Goal: Task Accomplishment & Management: Manage account settings

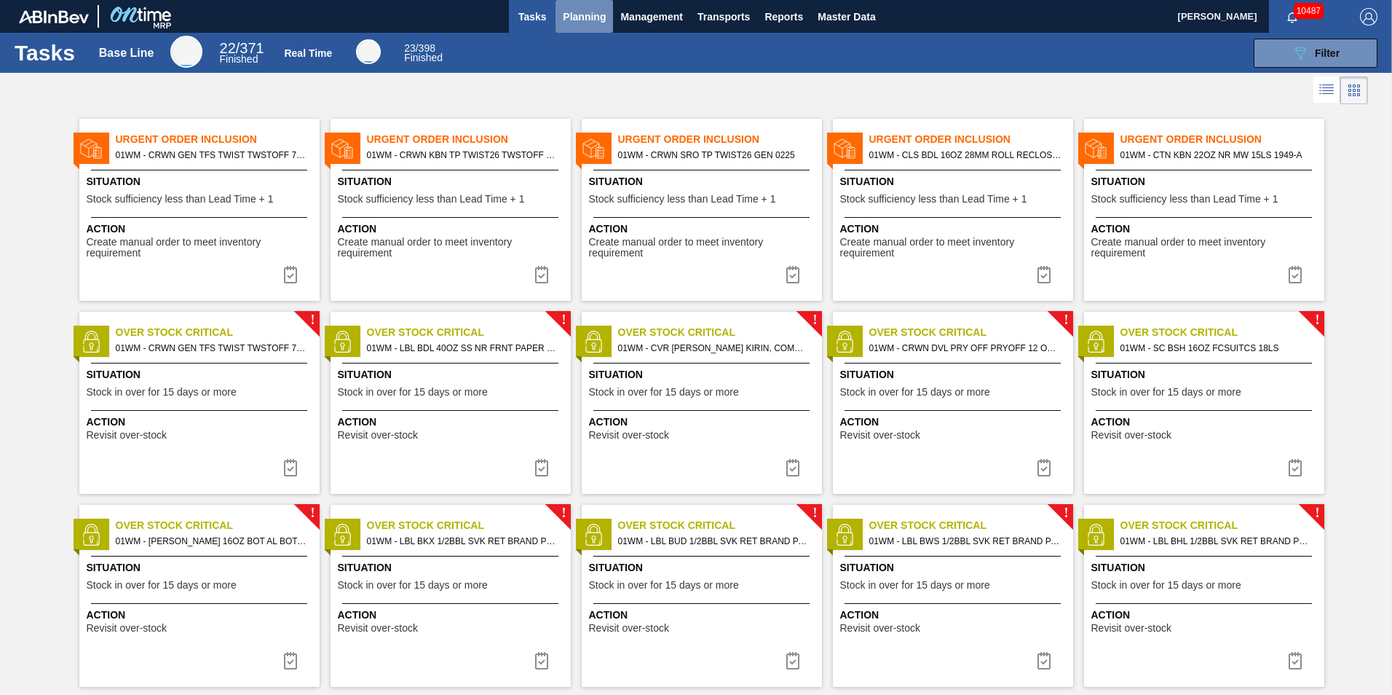
click at [586, 21] on span "Planning" at bounding box center [584, 16] width 43 height 17
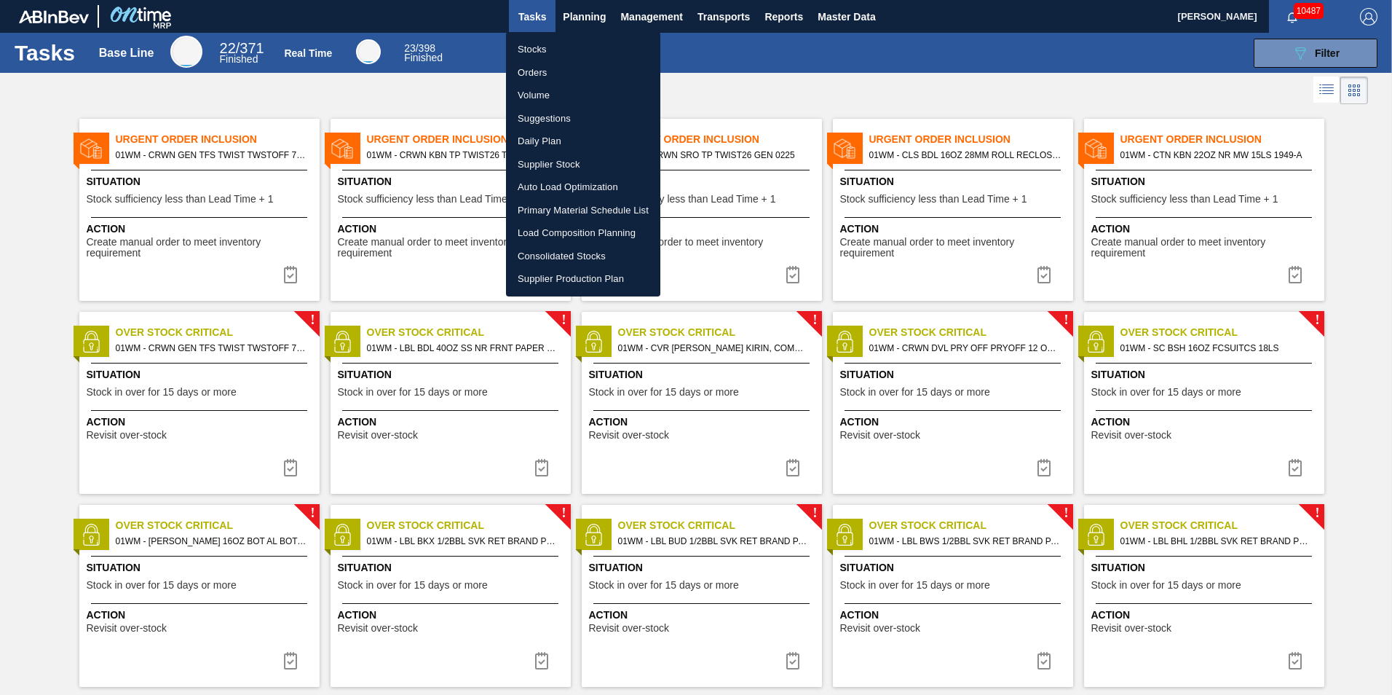
click at [1315, 278] on div at bounding box center [696, 347] width 1392 height 695
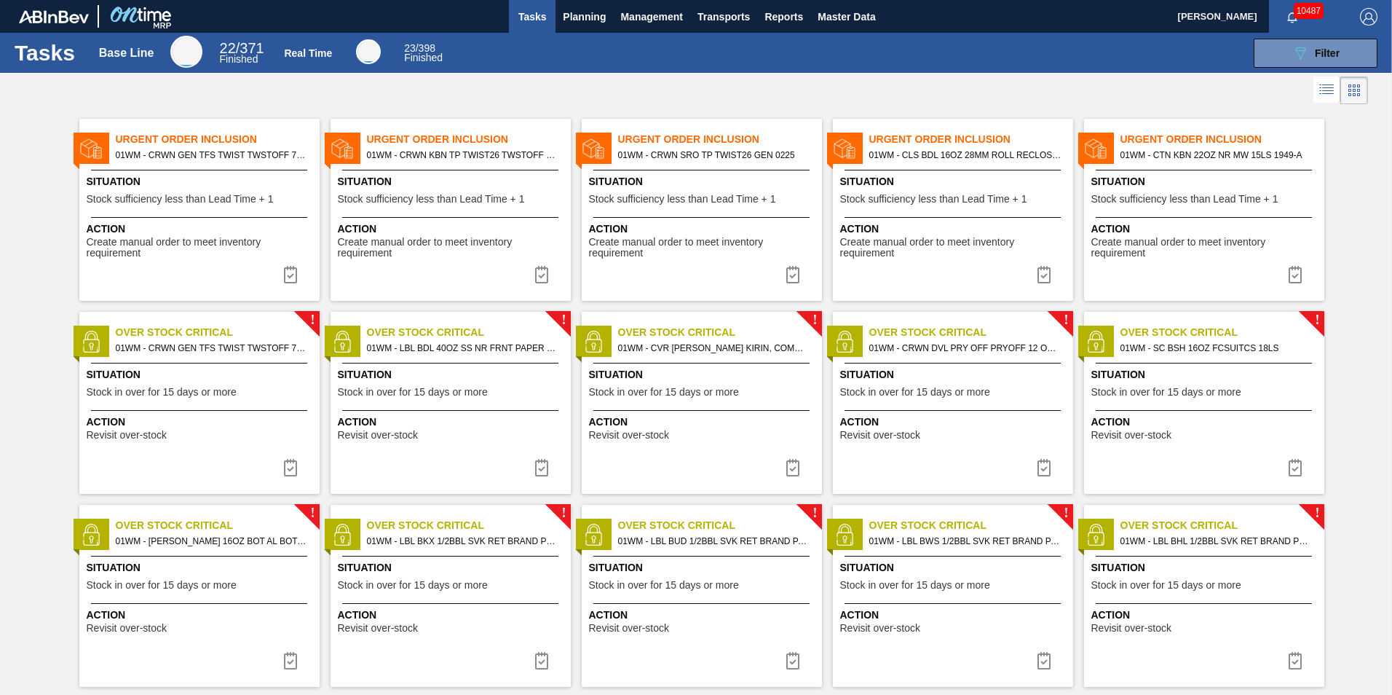
click at [1297, 0] on body "Tasks Planning Management Transports Reports Master Data [PERSON_NAME] 10487 Ma…" at bounding box center [696, 0] width 1392 height 0
click at [1294, 275] on img at bounding box center [1295, 274] width 17 height 17
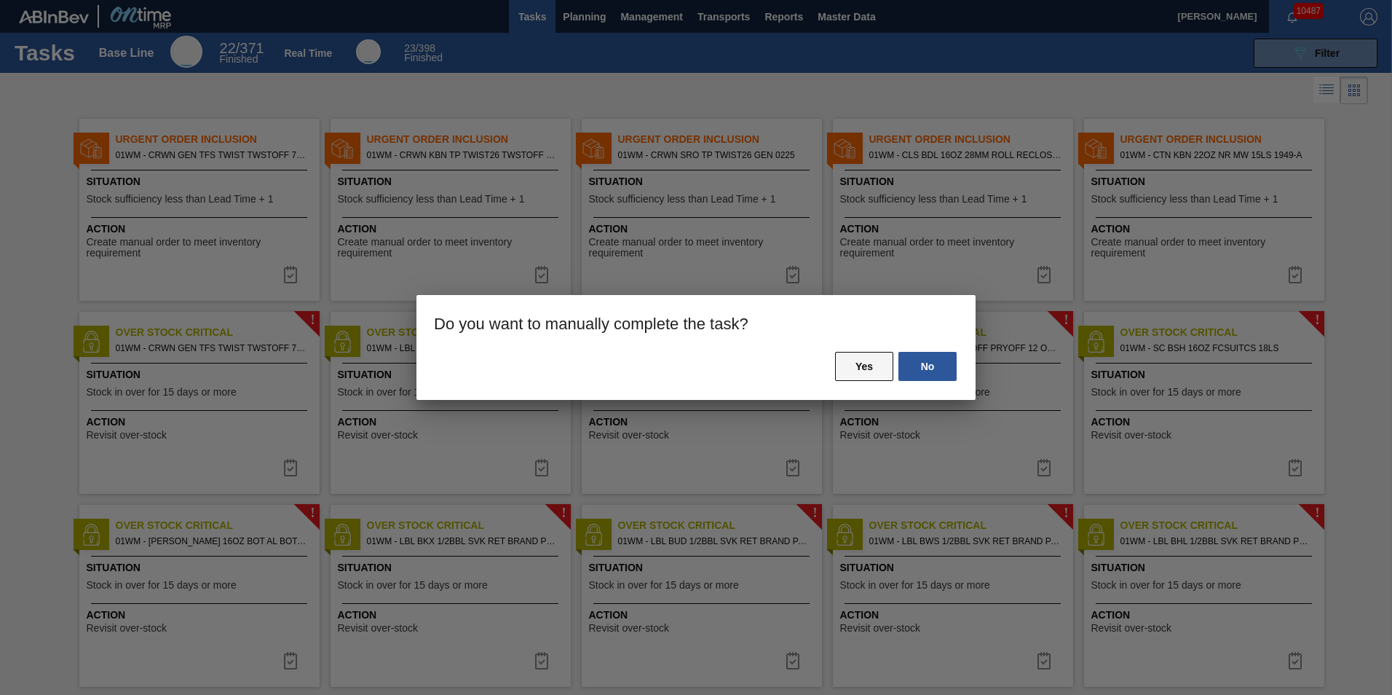
click at [889, 366] on button "Yes" at bounding box center [864, 366] width 58 height 29
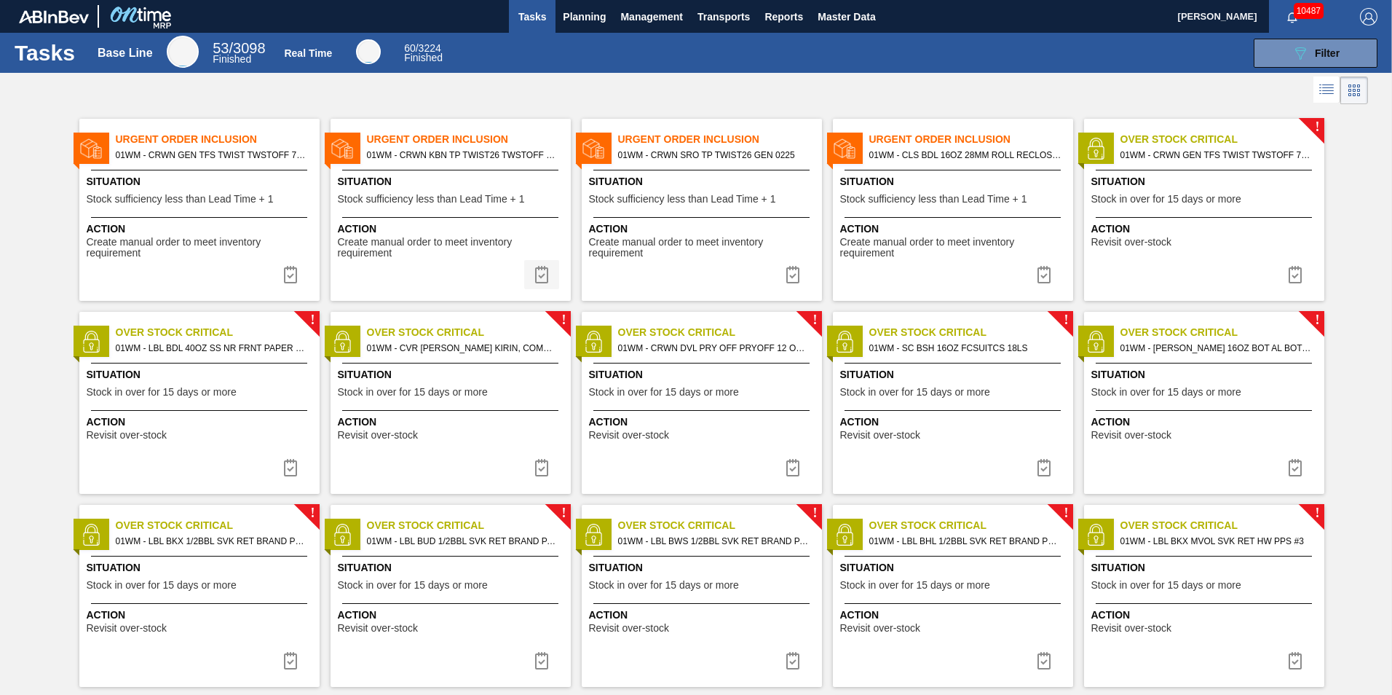
click at [541, 275] on img at bounding box center [541, 274] width 17 height 17
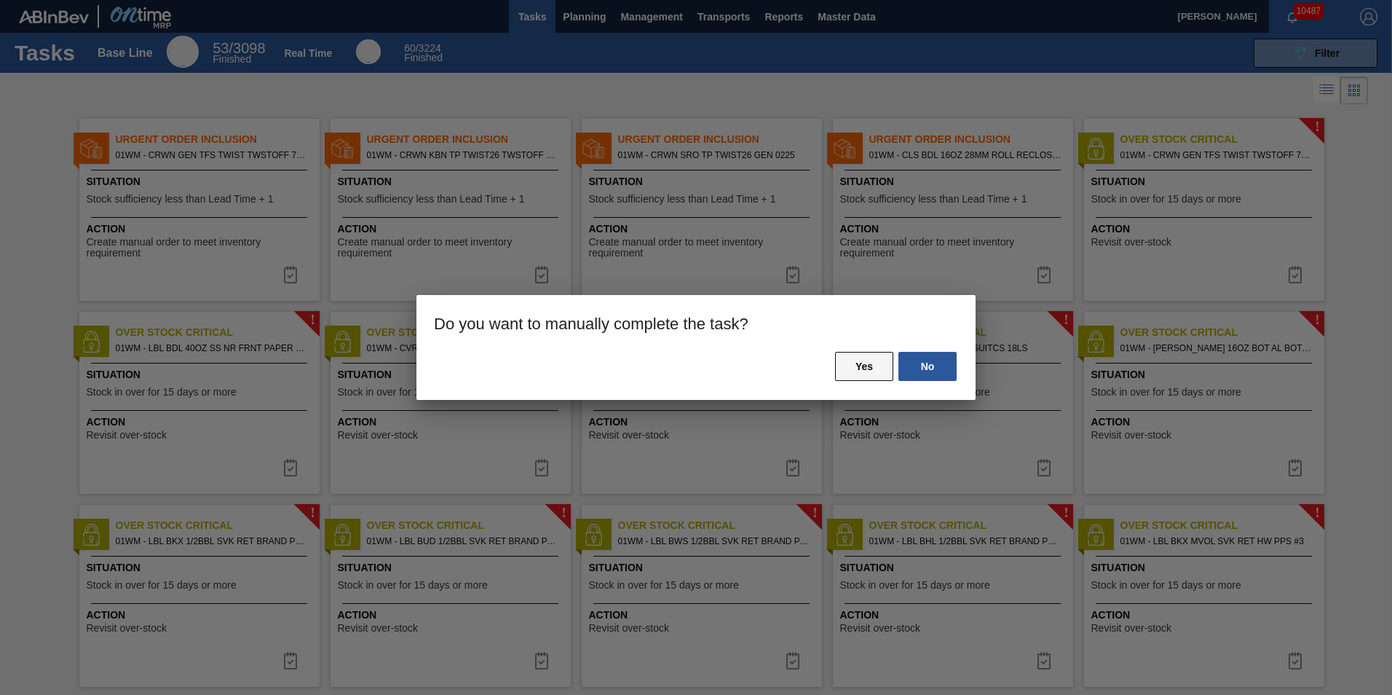
click at [862, 371] on button "Yes" at bounding box center [864, 366] width 58 height 29
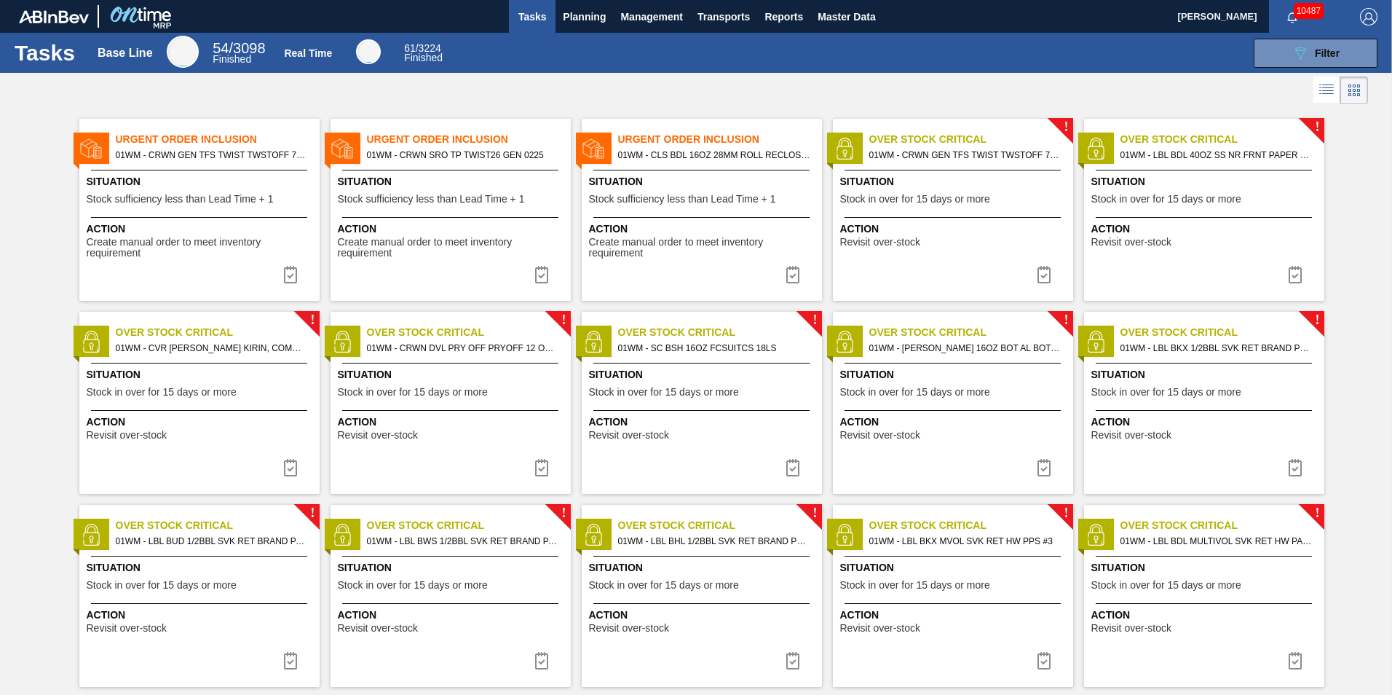
click at [457, 243] on span "Create manual order to meet inventory requirement" at bounding box center [452, 248] width 229 height 23
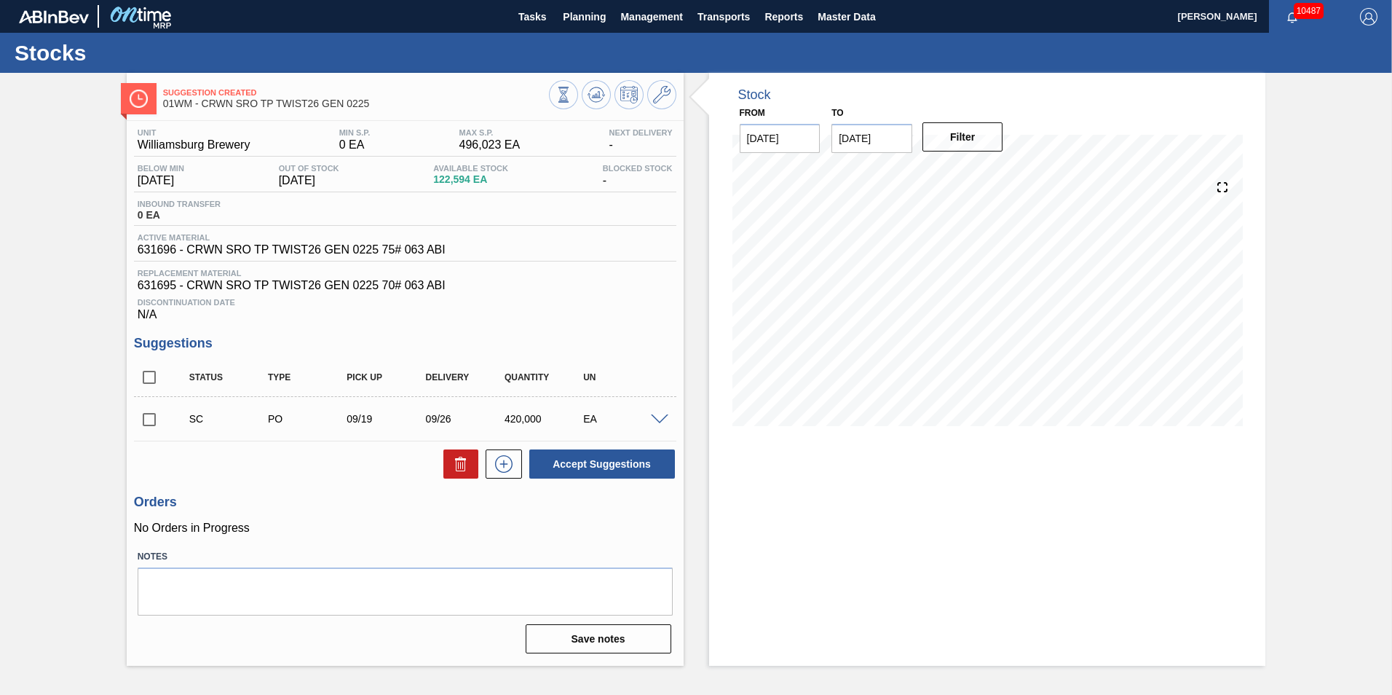
click at [899, 142] on input "[DATE]" at bounding box center [872, 138] width 81 height 29
click at [854, 292] on div "21" at bounding box center [849, 291] width 20 height 20
type input "[DATE]"
click at [973, 143] on button "Filter" at bounding box center [963, 136] width 81 height 29
click at [655, 419] on span at bounding box center [659, 419] width 17 height 11
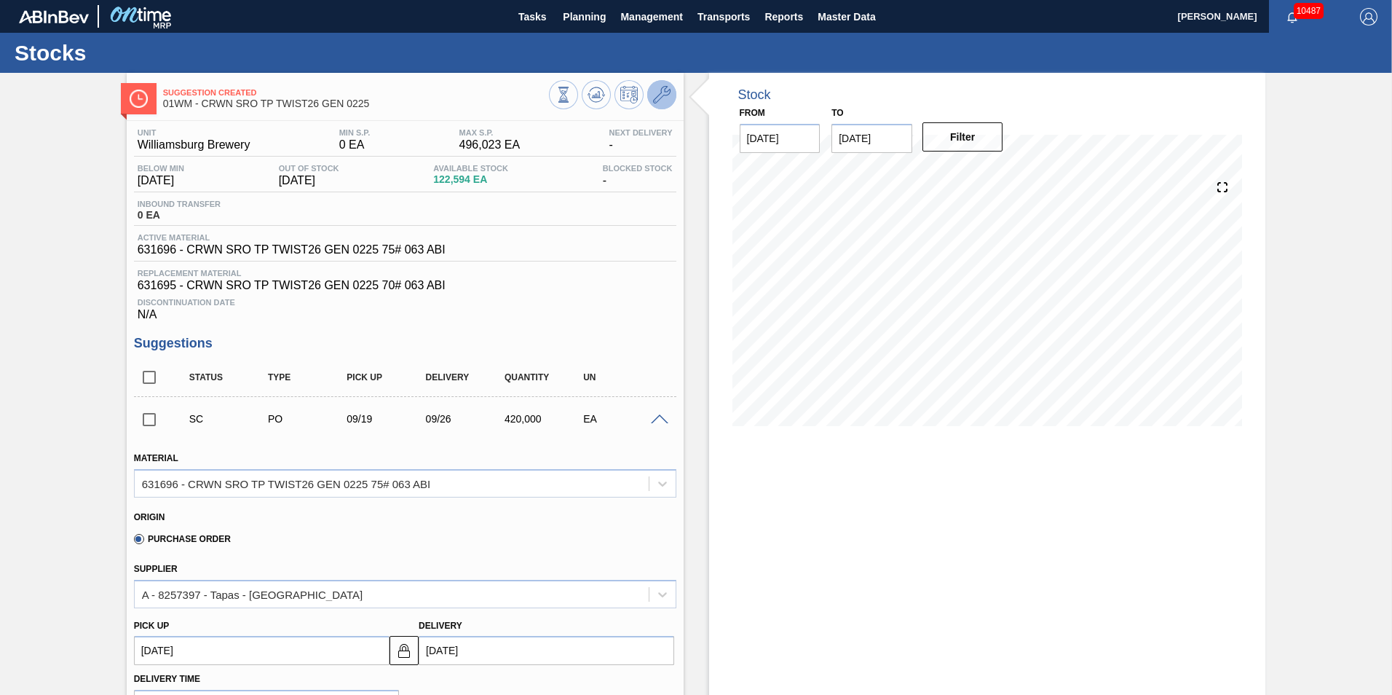
click at [653, 94] on icon at bounding box center [661, 94] width 17 height 17
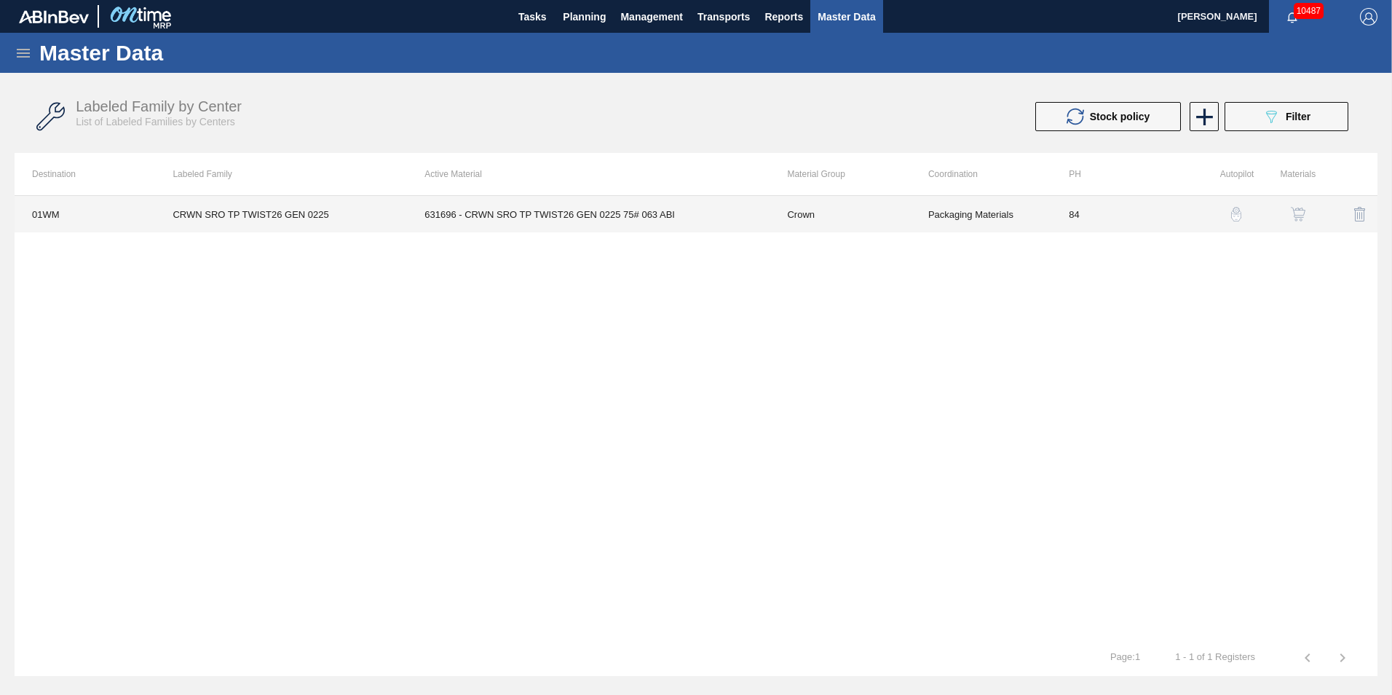
click at [248, 216] on td "CRWN SRO TP TWIST26 GEN 0225" at bounding box center [281, 214] width 252 height 36
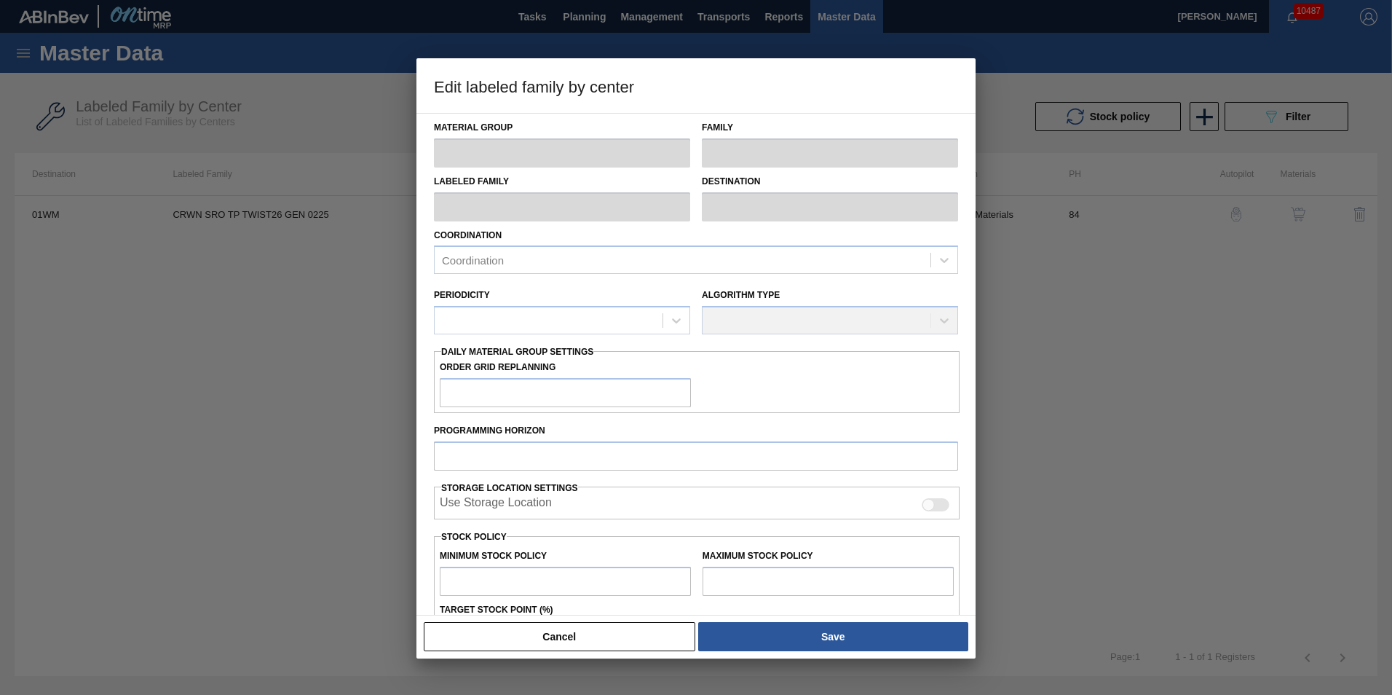
type input "Crown"
type input "Crowns"
type input "CRWN SRO TP TWIST26 GEN 0225"
type input "01WM - Williamsburg Brewery"
type input "84"
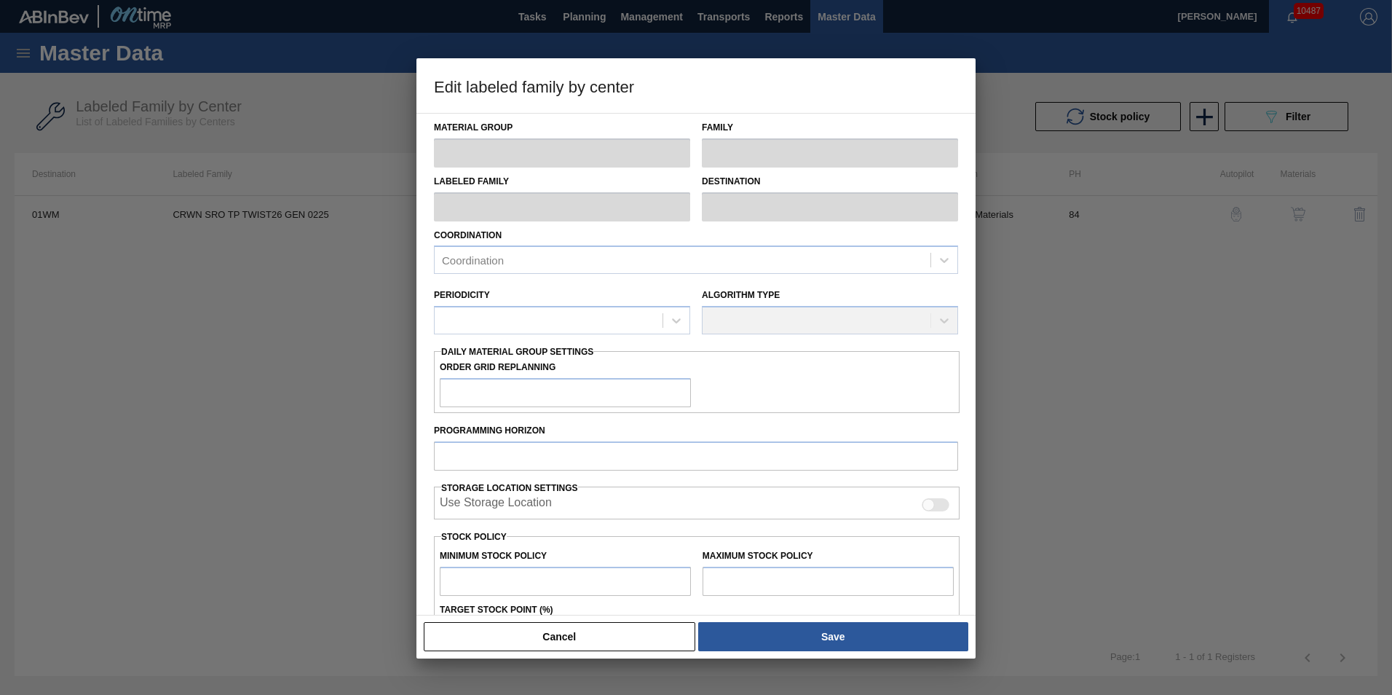
type input "0"
type input "496,023"
type input "0"
checkbox input "true"
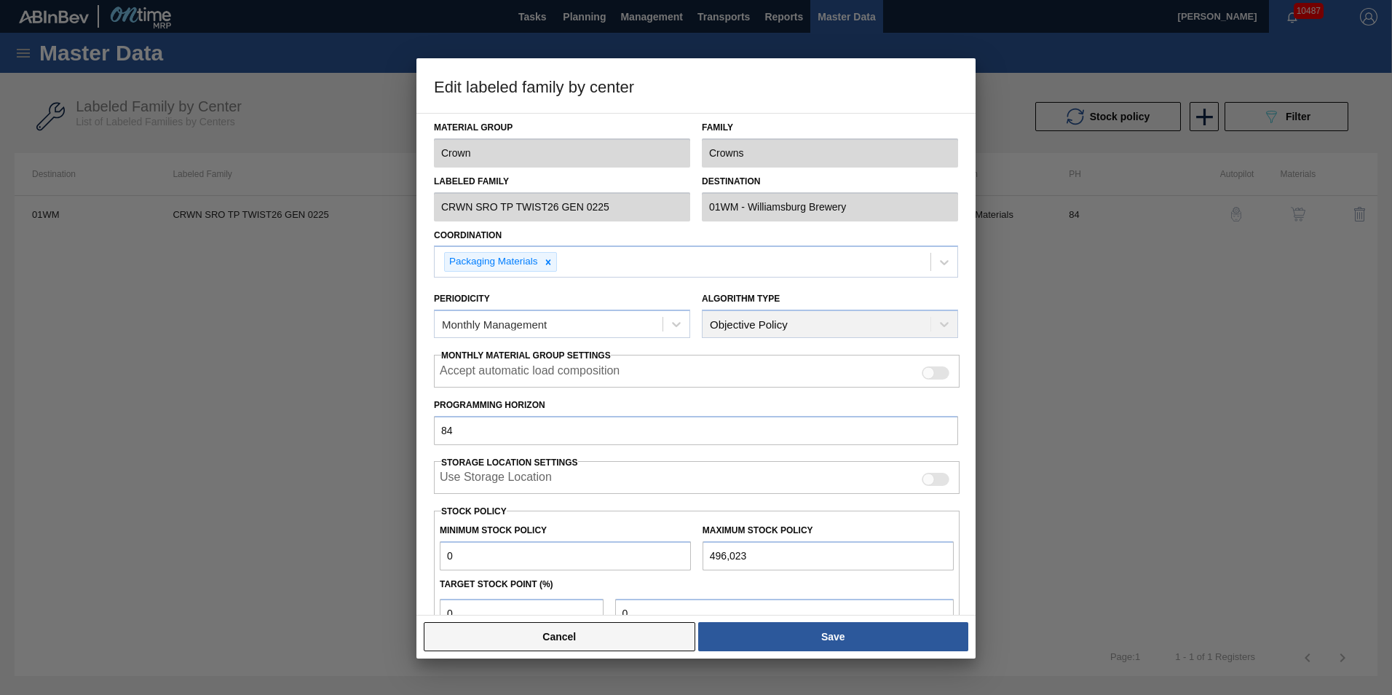
click at [610, 644] on button "Cancel" at bounding box center [560, 636] width 272 height 29
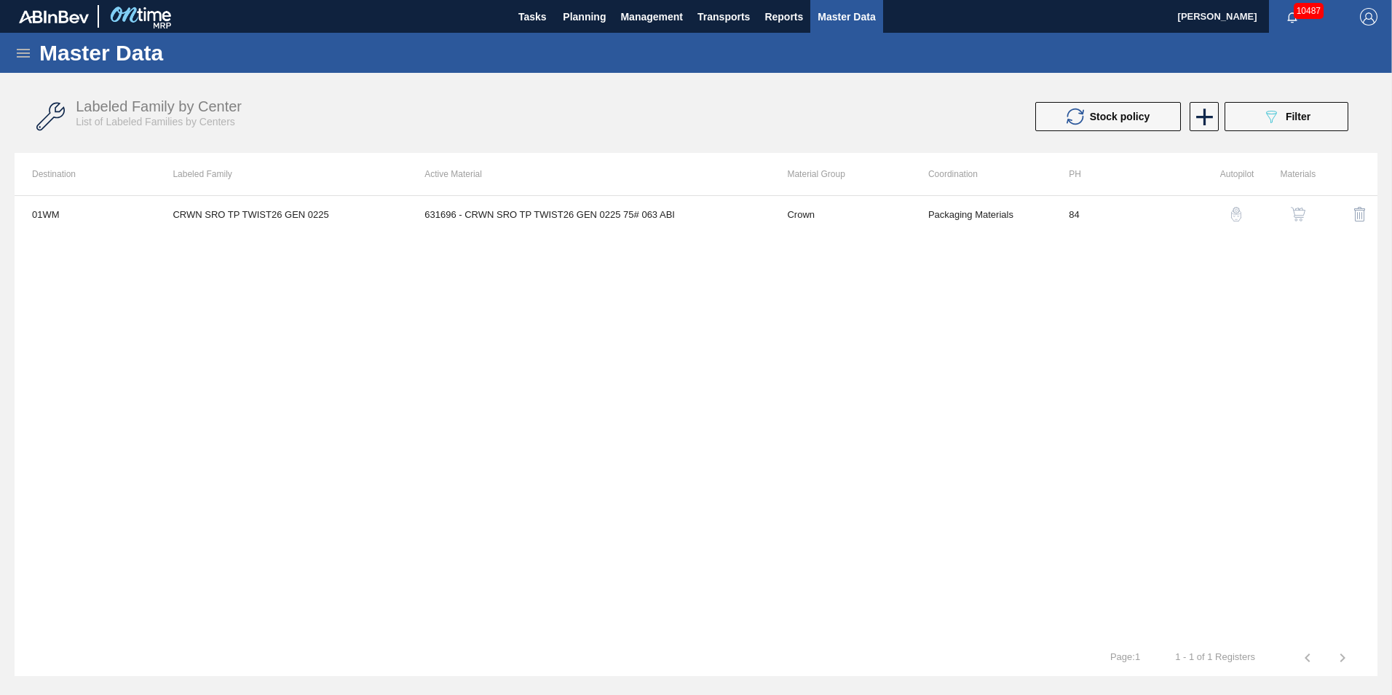
click at [1242, 218] on img "button" at bounding box center [1236, 214] width 15 height 15
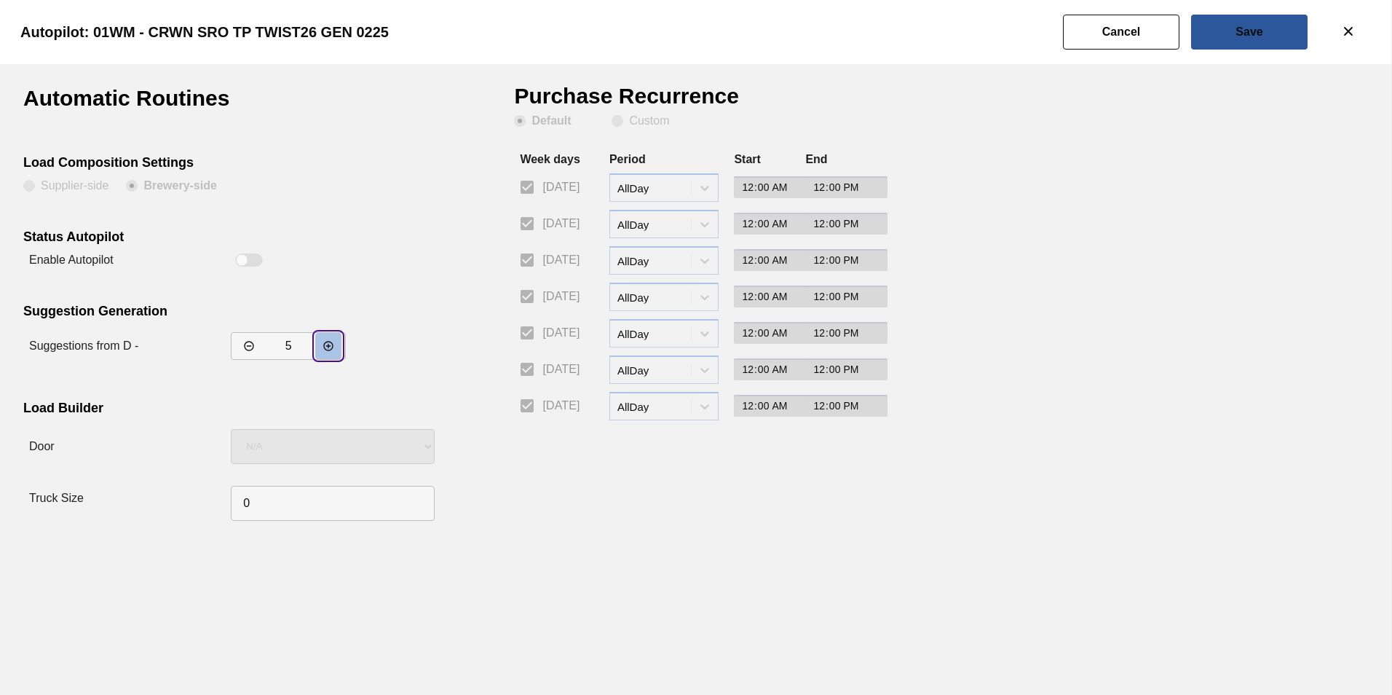
click at [332, 351] on icon "decrementar valor" at bounding box center [329, 346] width 12 height 12
type input "7"
click at [0, 0] on slot "Save" at bounding box center [0, 0] width 0 height 0
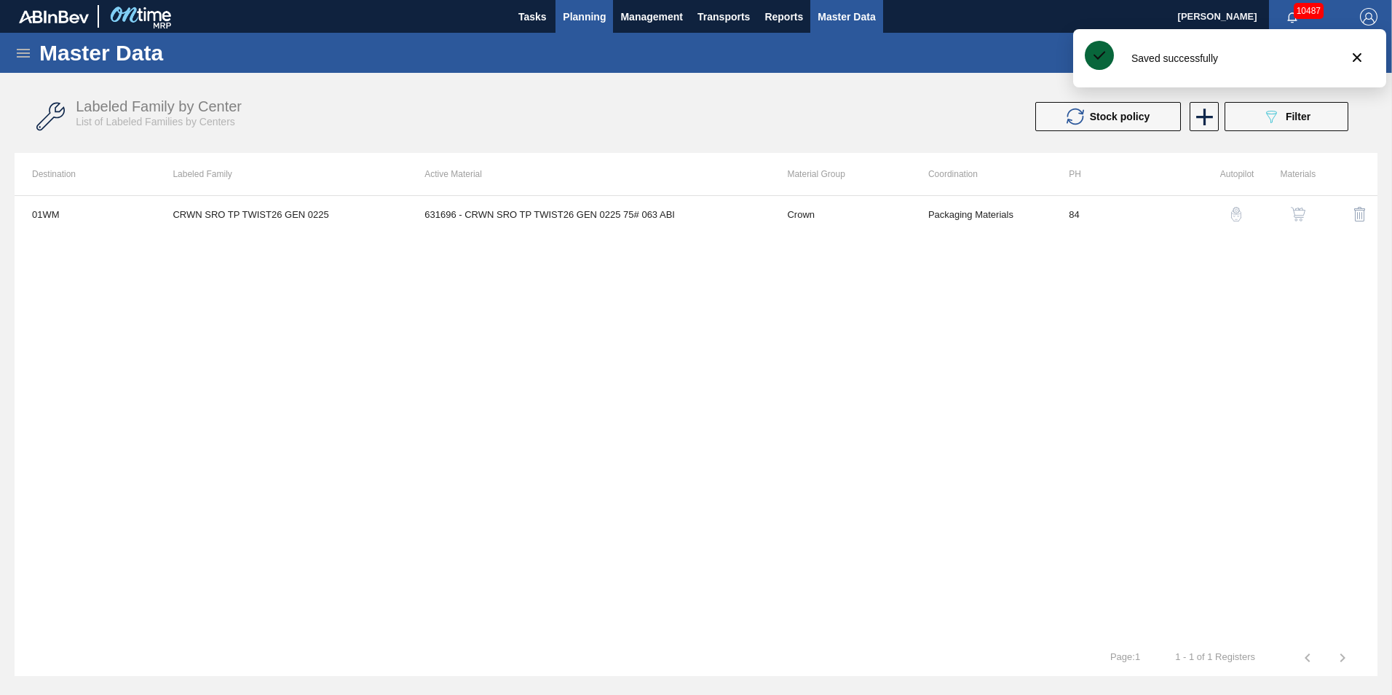
click at [591, 12] on span "Planning" at bounding box center [584, 16] width 43 height 17
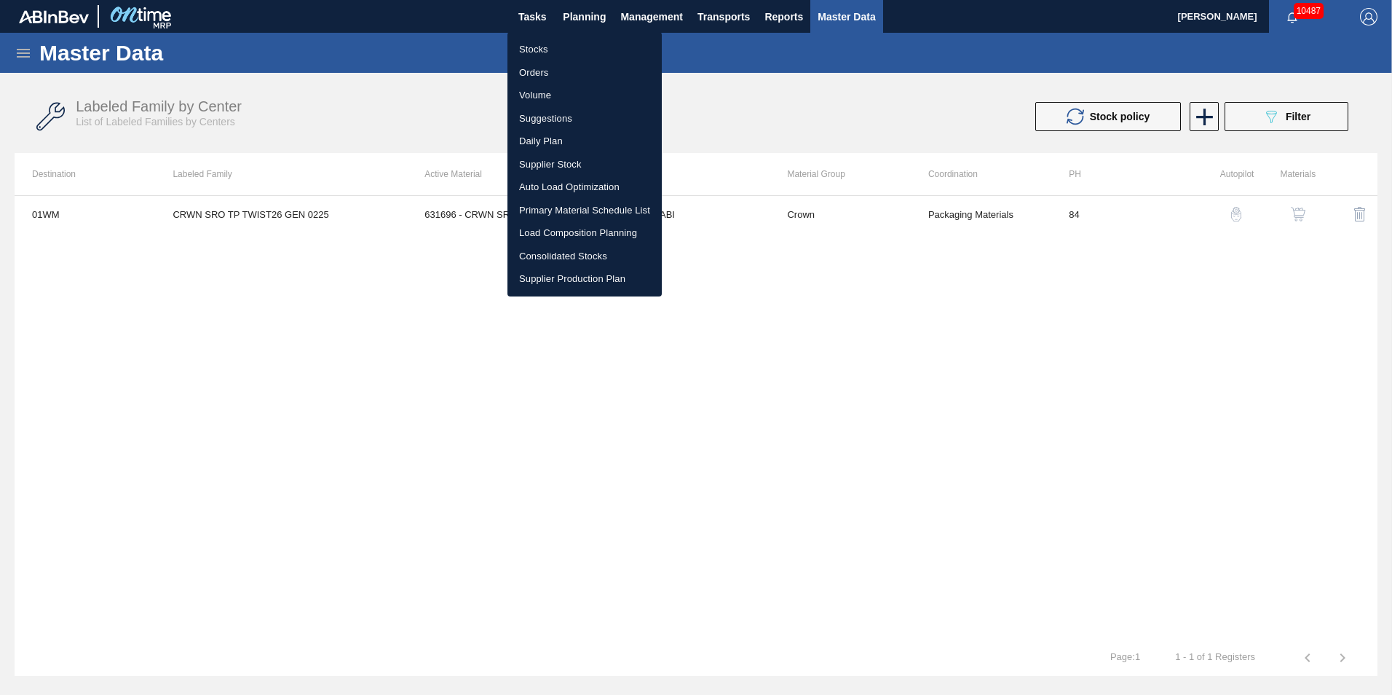
click at [562, 237] on li "Load Composition Planning" at bounding box center [585, 232] width 154 height 23
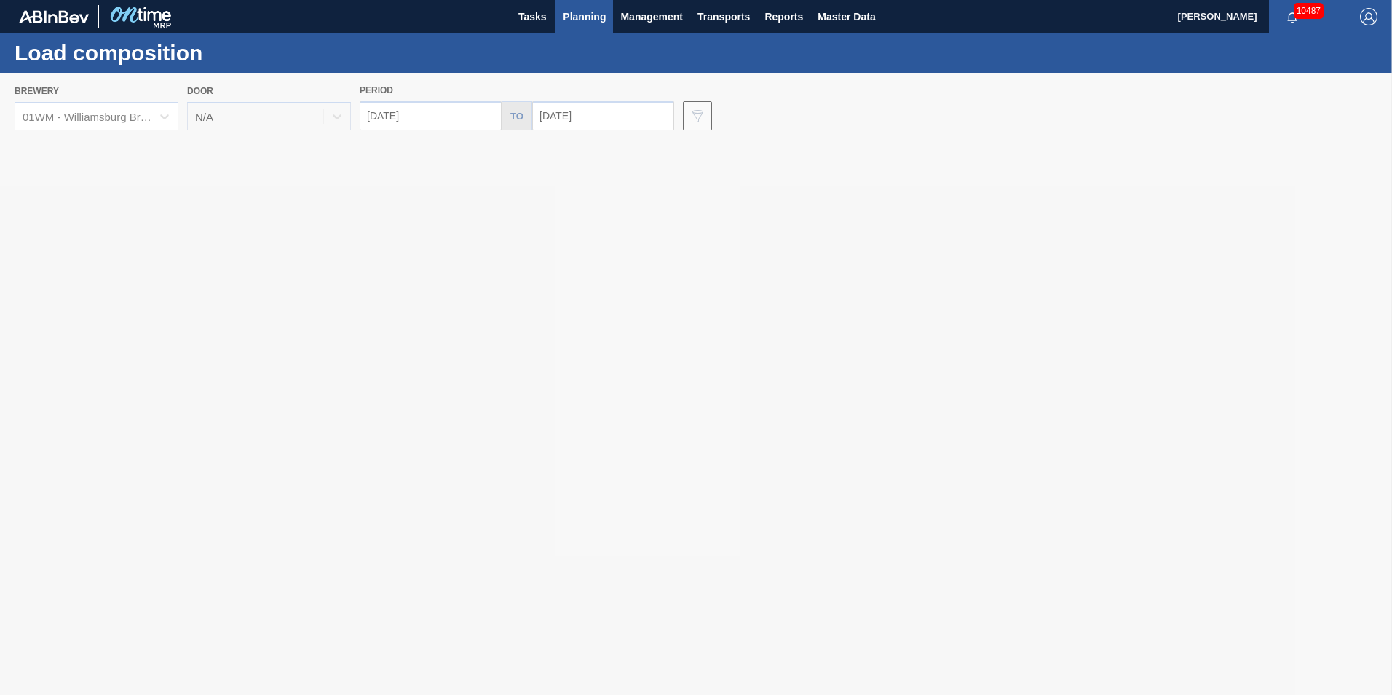
click at [590, 25] on span "Planning" at bounding box center [584, 16] width 43 height 17
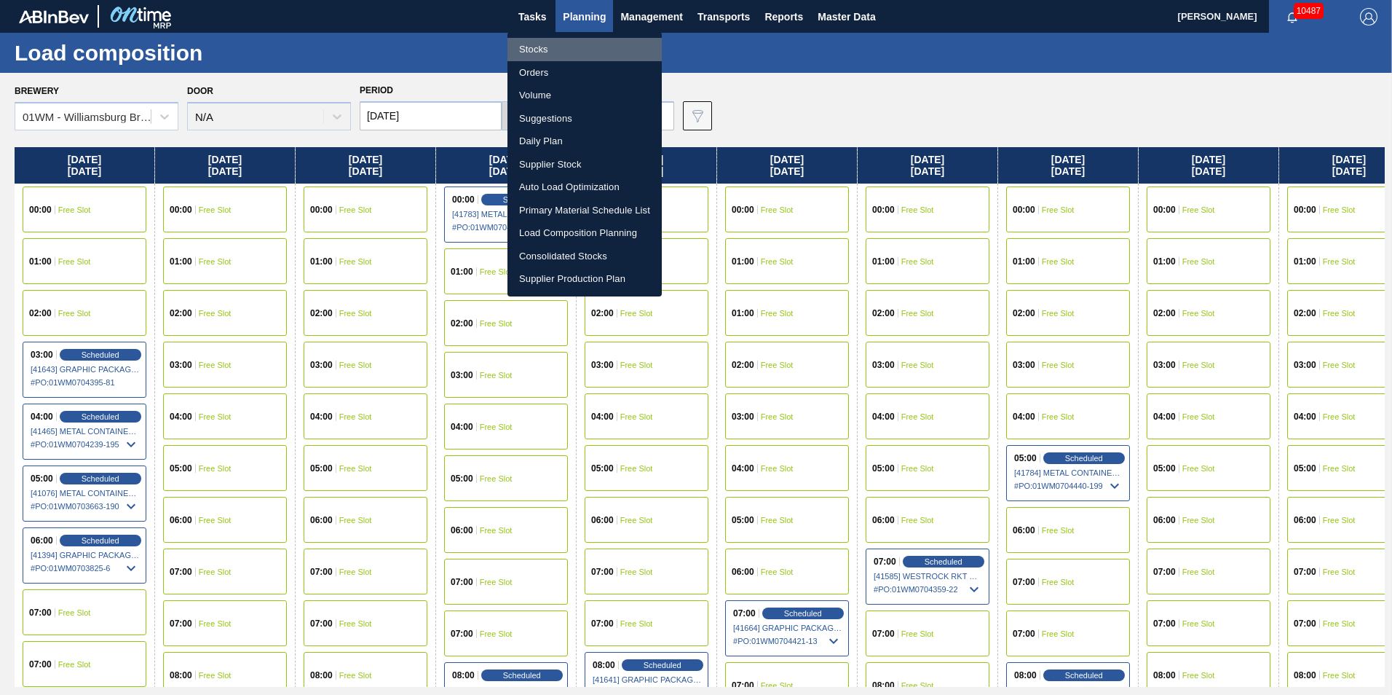
click at [528, 50] on li "Stocks" at bounding box center [585, 49] width 154 height 23
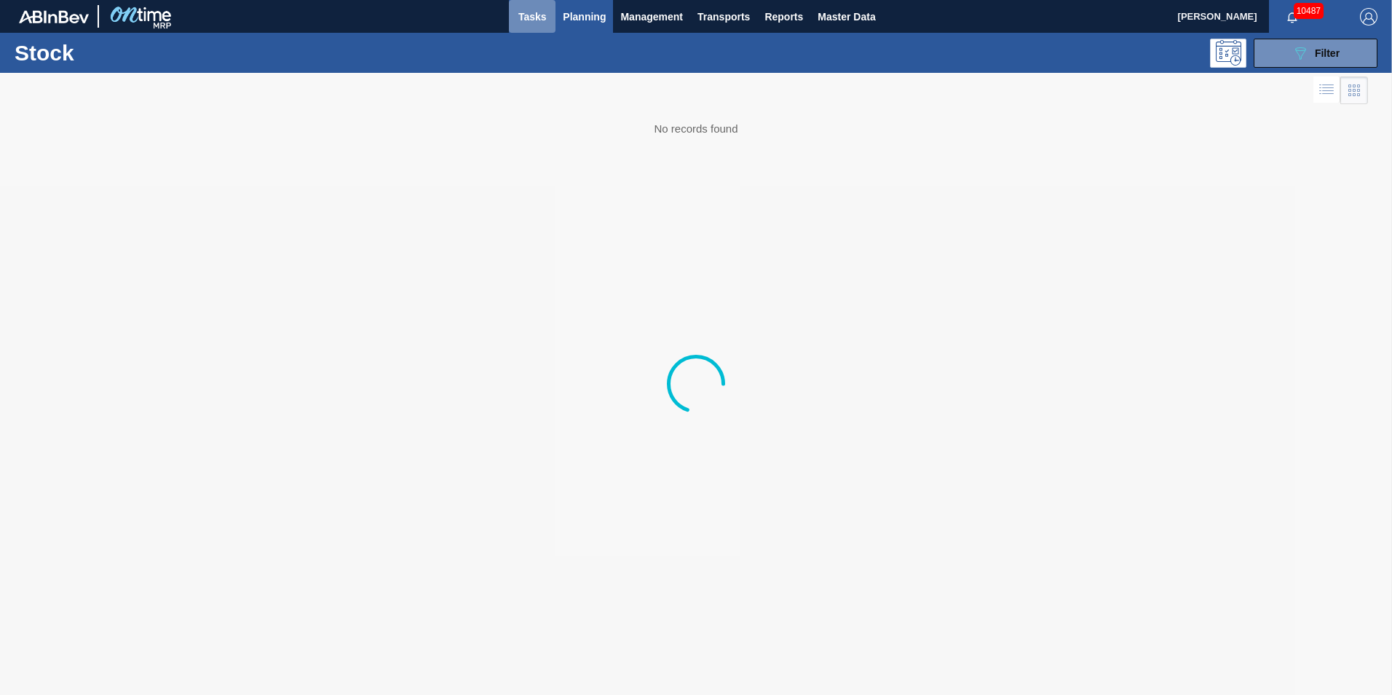
click at [535, 16] on span "Tasks" at bounding box center [532, 16] width 32 height 17
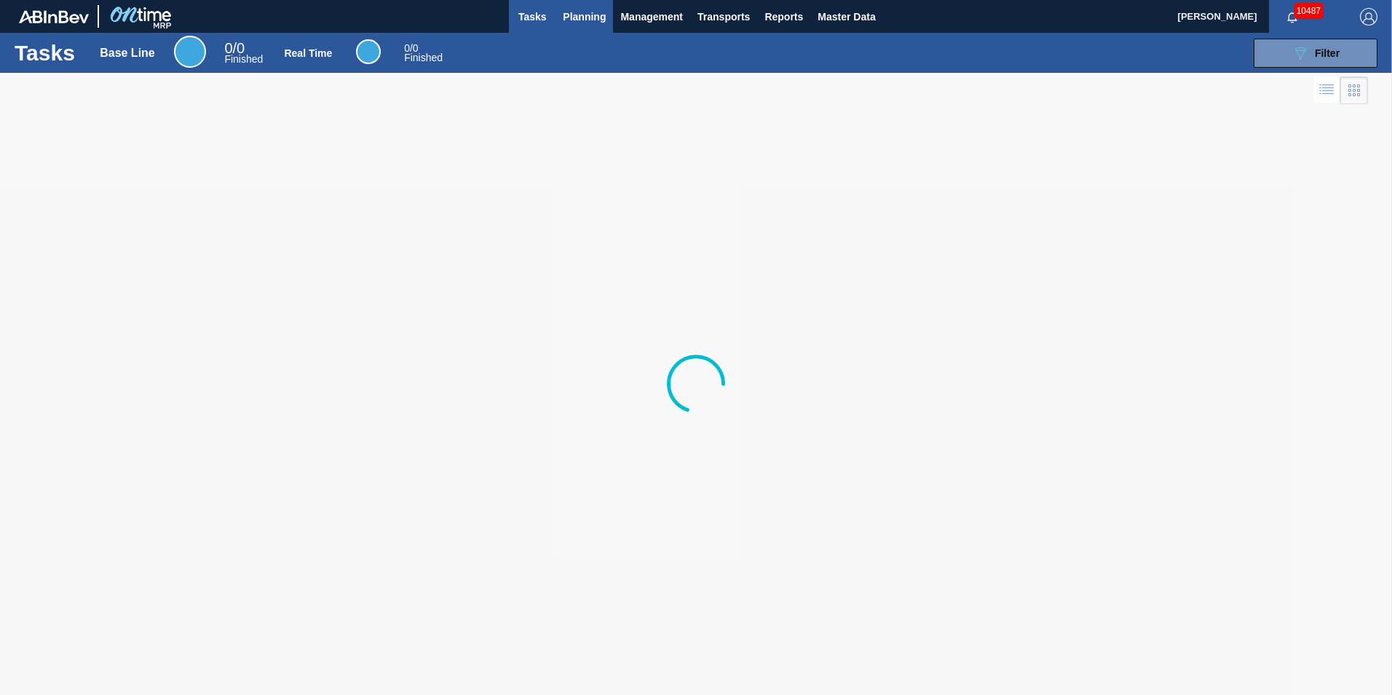
click at [576, 14] on span "Planning" at bounding box center [584, 16] width 43 height 17
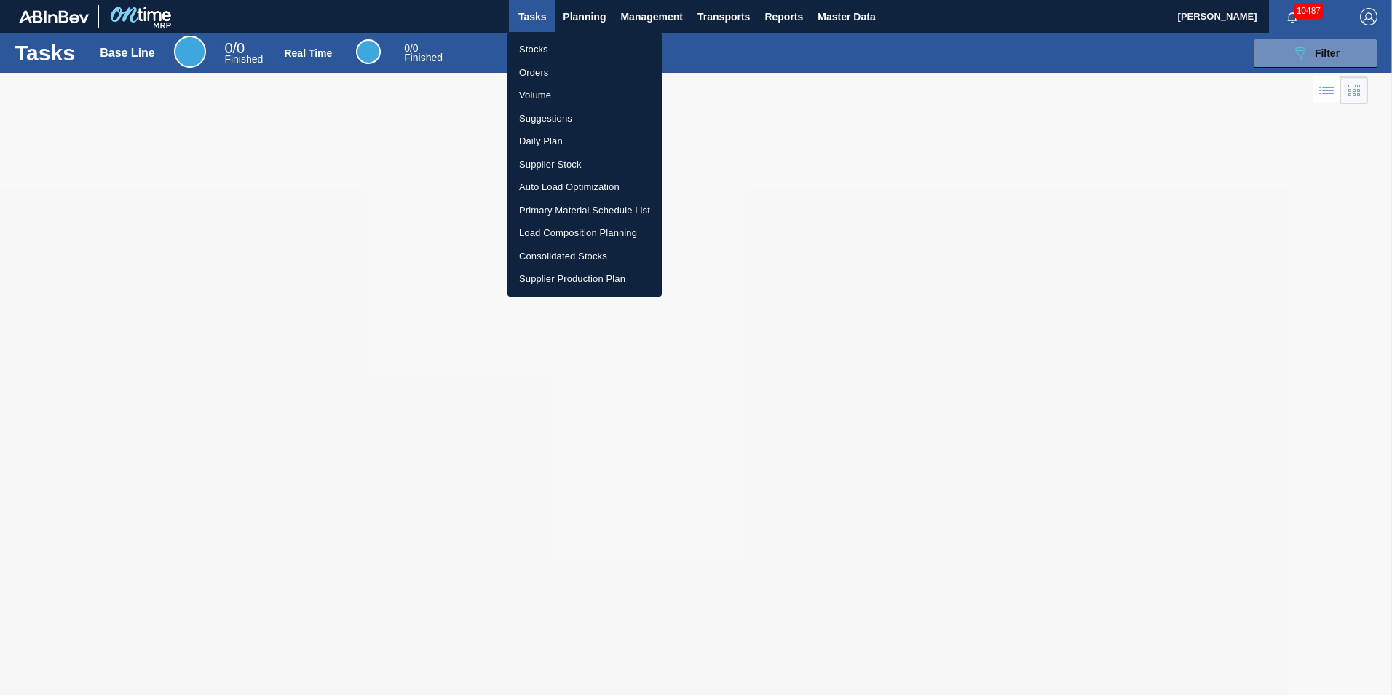
click at [550, 44] on li "Stocks" at bounding box center [585, 49] width 154 height 23
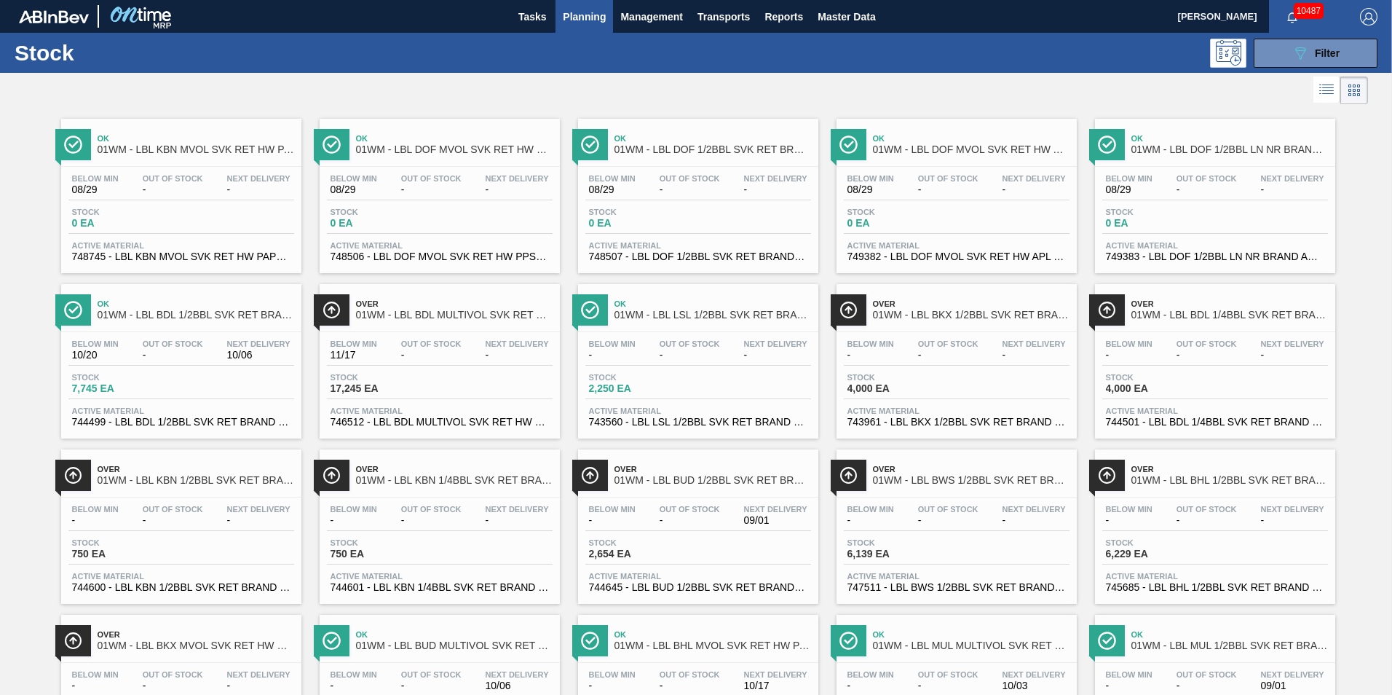
click at [593, 19] on span "Planning" at bounding box center [584, 16] width 43 height 17
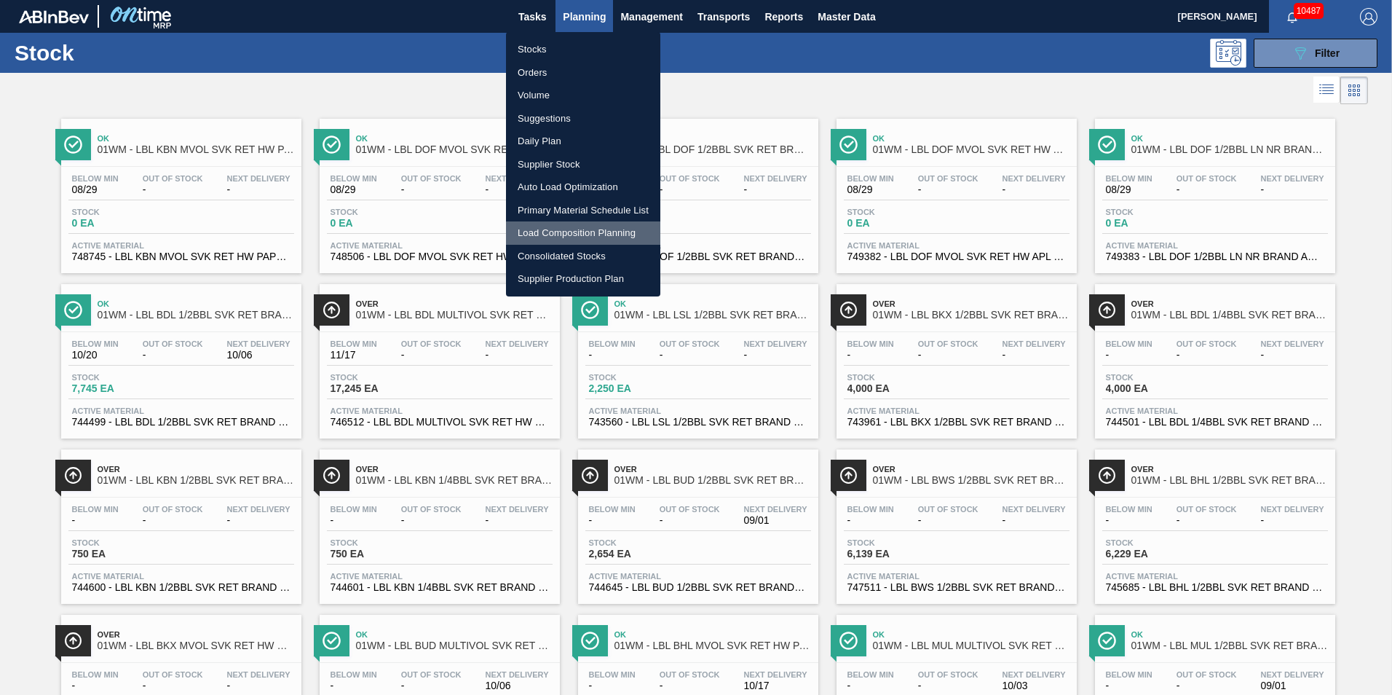
click at [567, 229] on li "Load Composition Planning" at bounding box center [583, 232] width 154 height 23
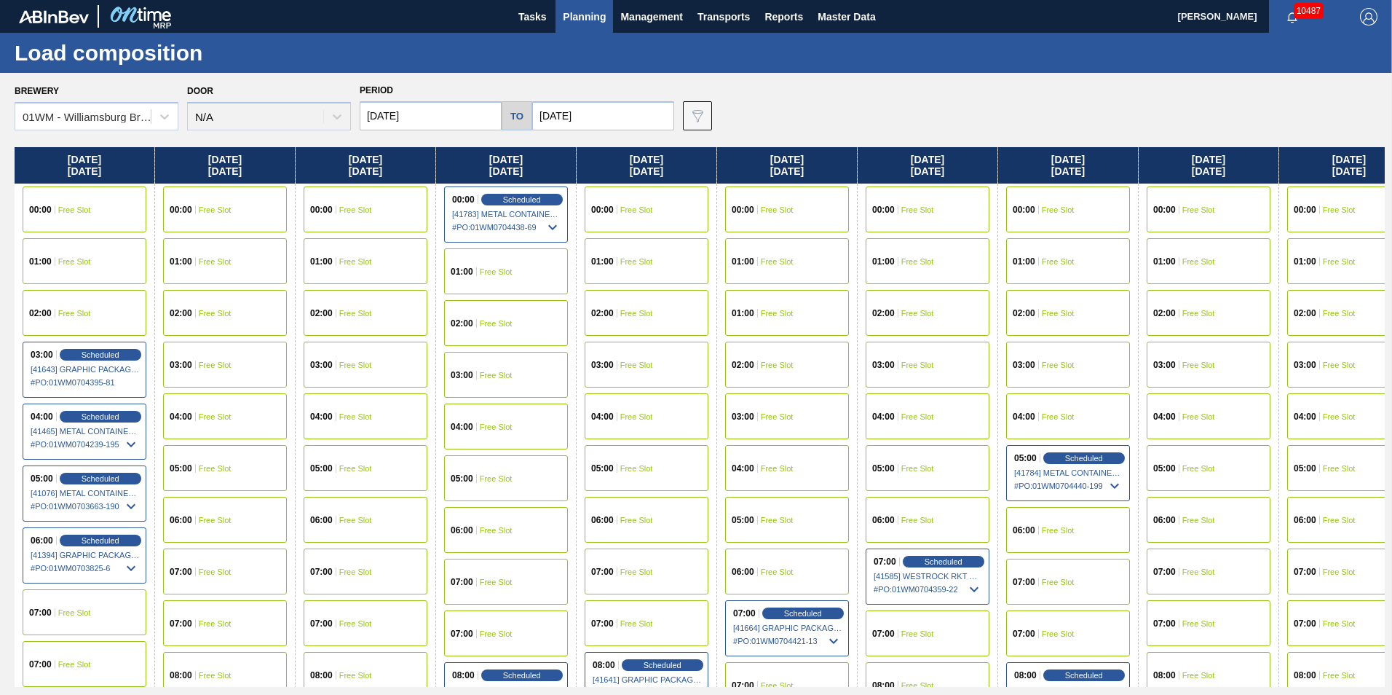
click at [579, 13] on span "Planning" at bounding box center [584, 16] width 43 height 17
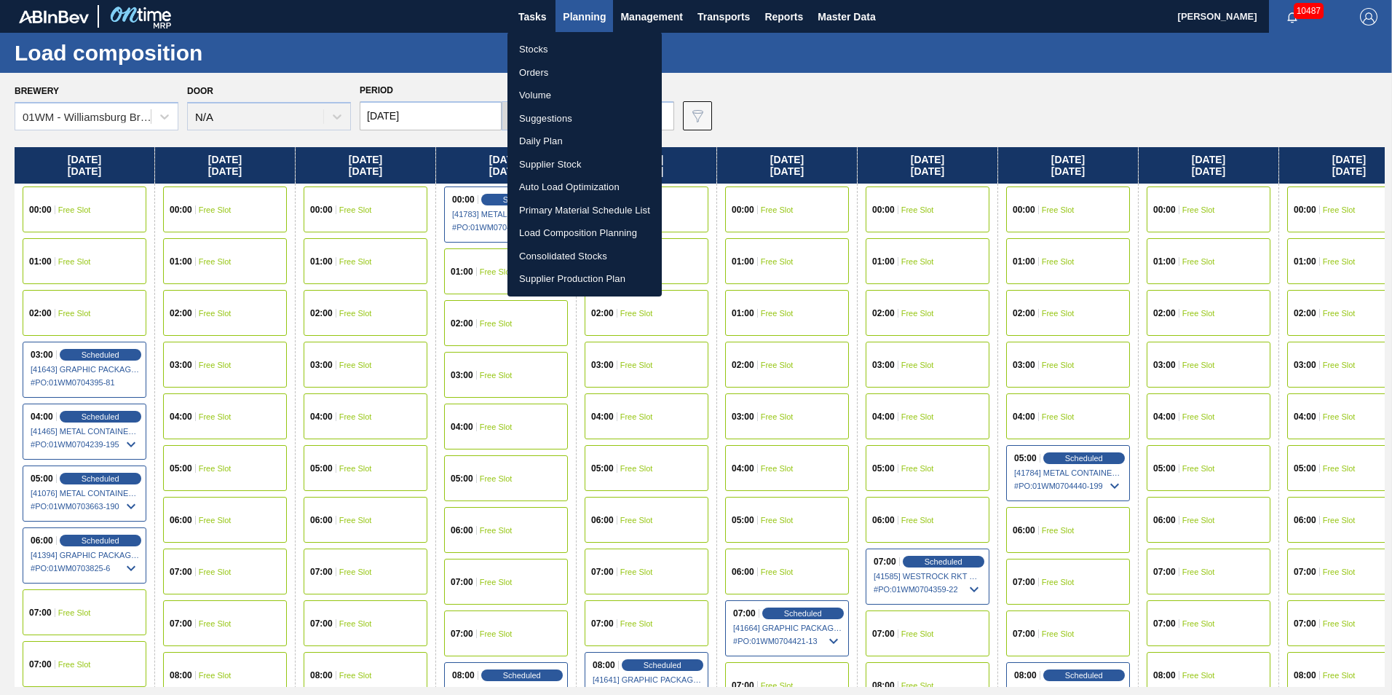
click at [60, 27] on div at bounding box center [696, 347] width 1392 height 695
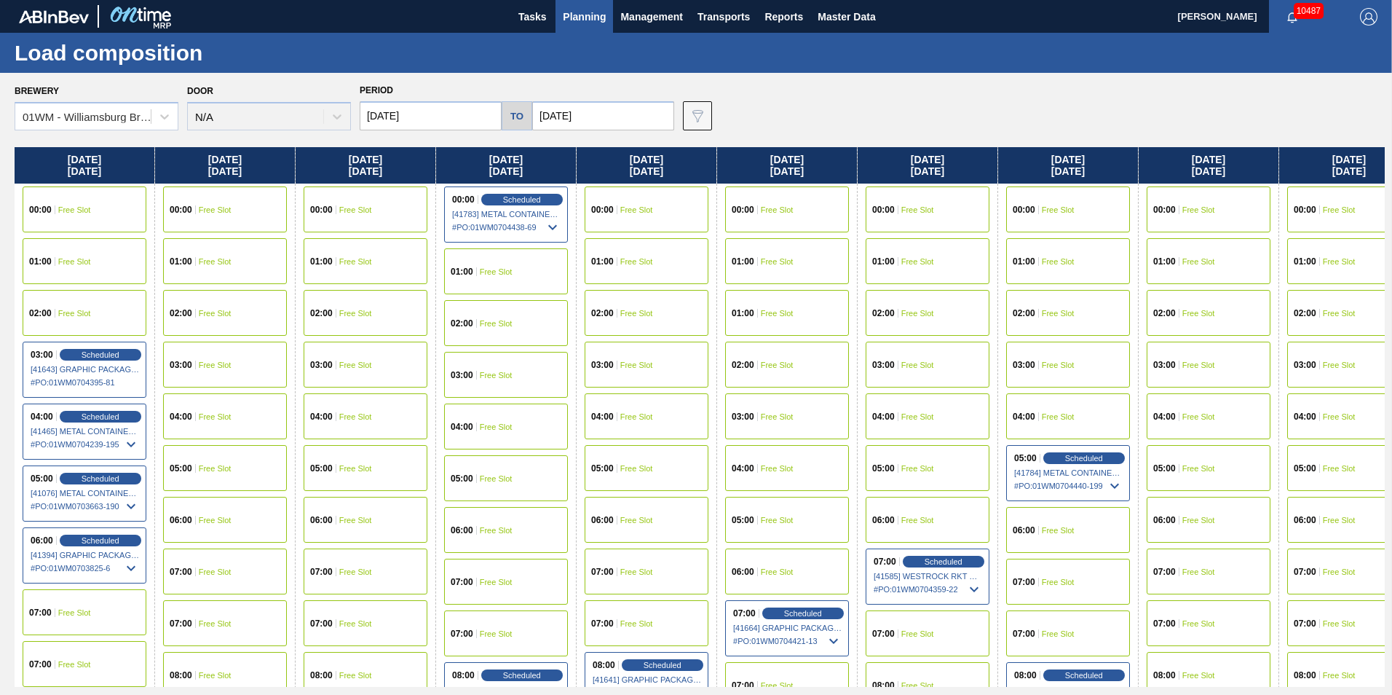
click at [127, 12] on div "Stocks Orders Volume Suggestions Daily Plan Supplier Stock Auto Load Optimizati…" at bounding box center [696, 347] width 1392 height 695
click at [583, 16] on span "Planning" at bounding box center [584, 16] width 43 height 17
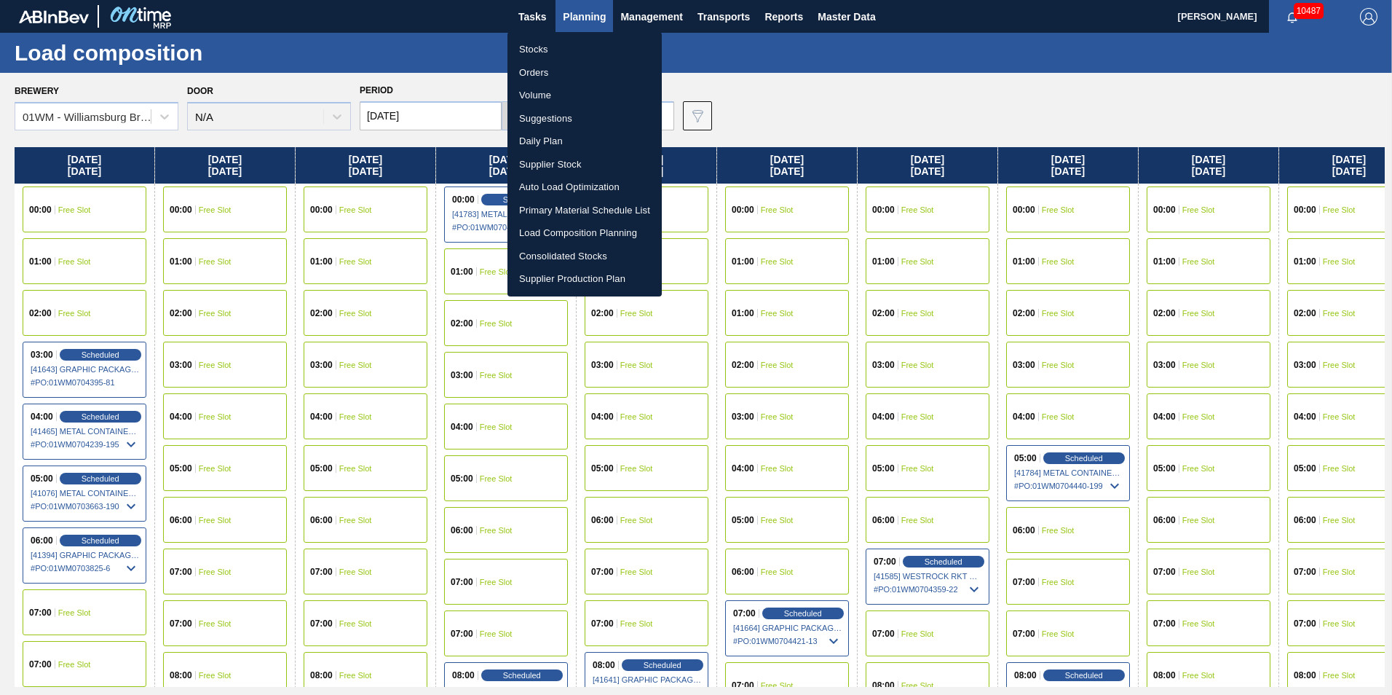
click at [553, 50] on li "Stocks" at bounding box center [585, 49] width 154 height 23
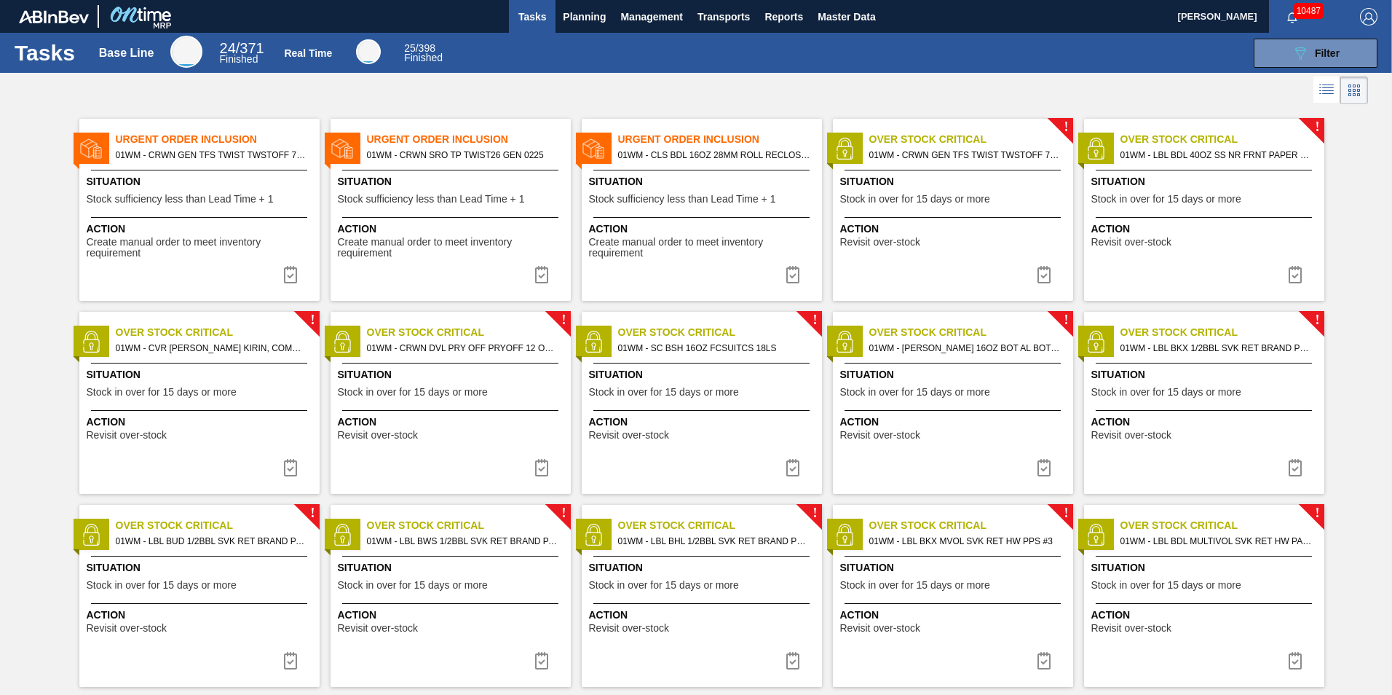
click at [723, 229] on span "Action" at bounding box center [703, 228] width 229 height 15
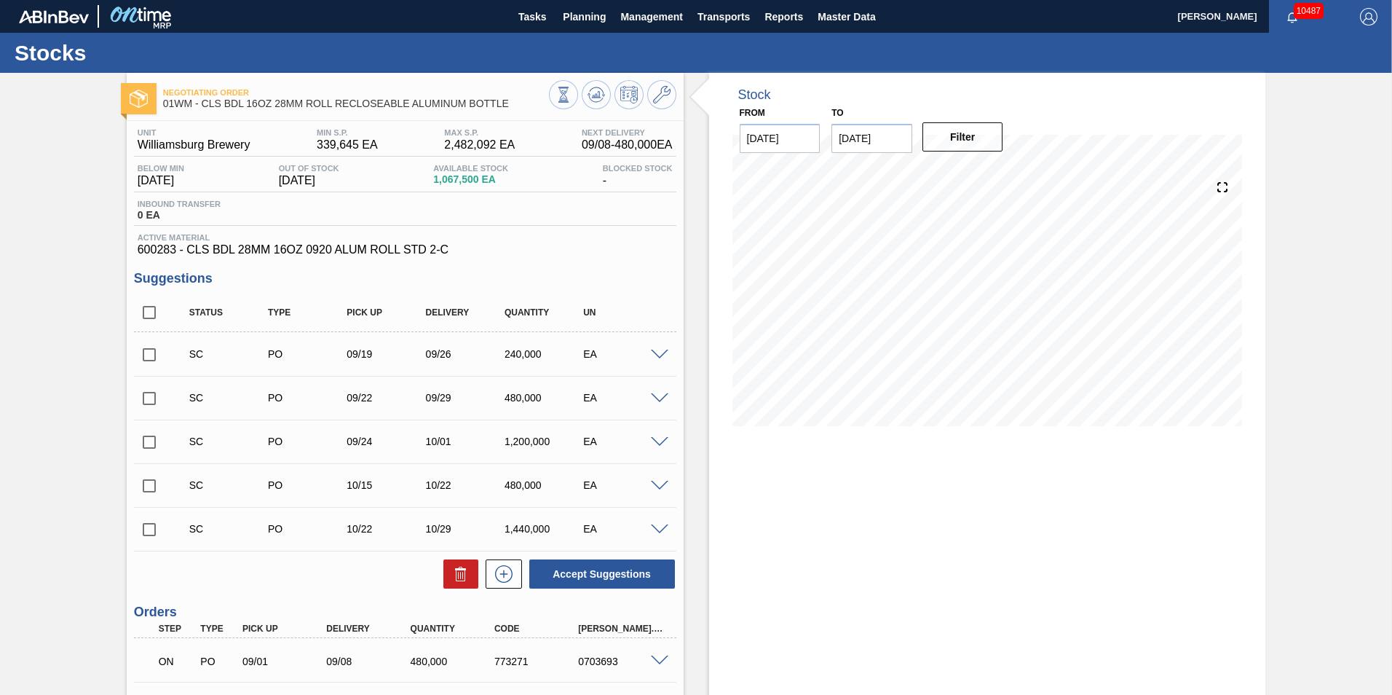
click at [663, 357] on span at bounding box center [659, 355] width 17 height 11
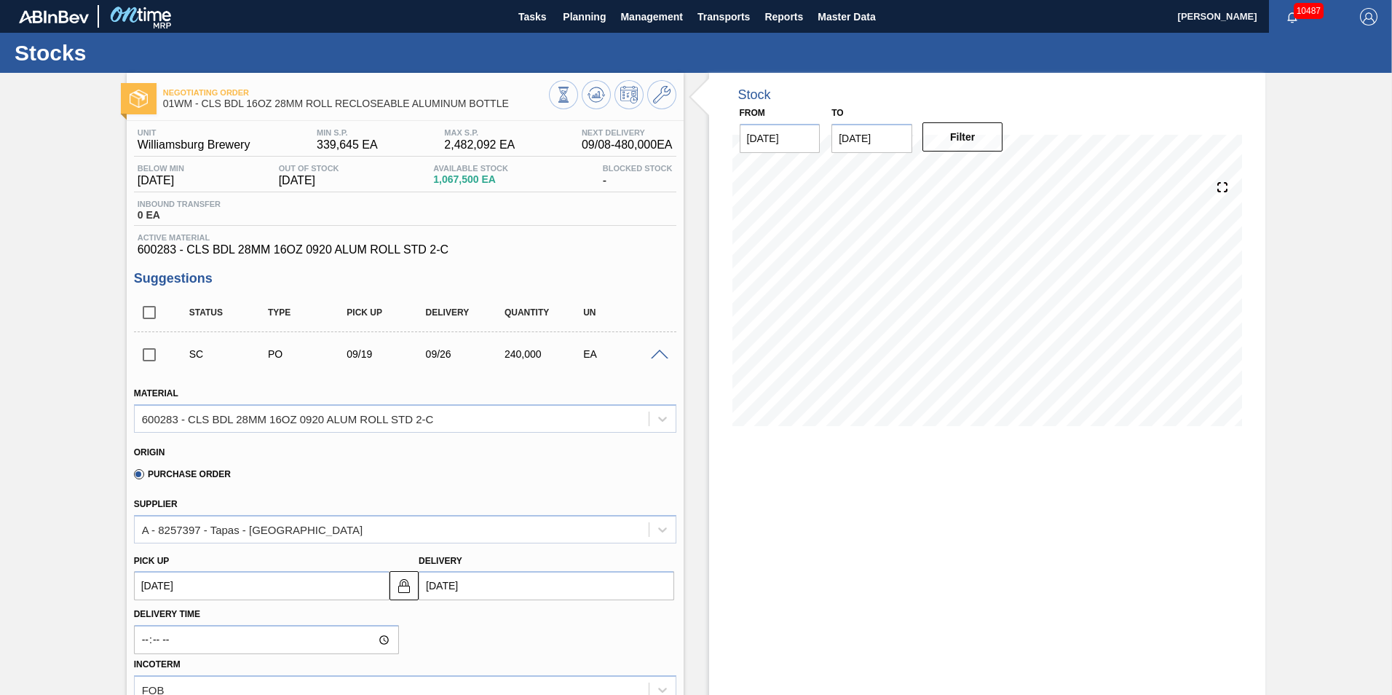
click at [663, 357] on span at bounding box center [659, 355] width 17 height 11
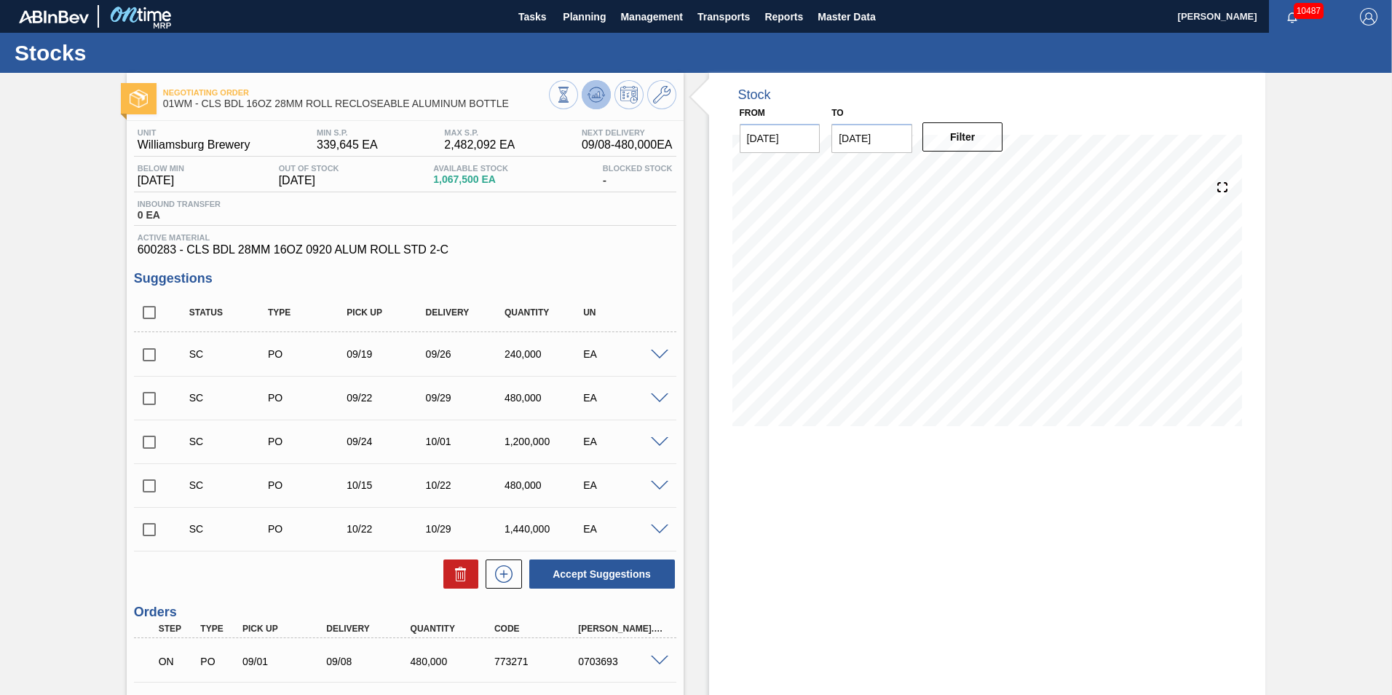
click at [594, 95] on icon at bounding box center [595, 94] width 9 height 7
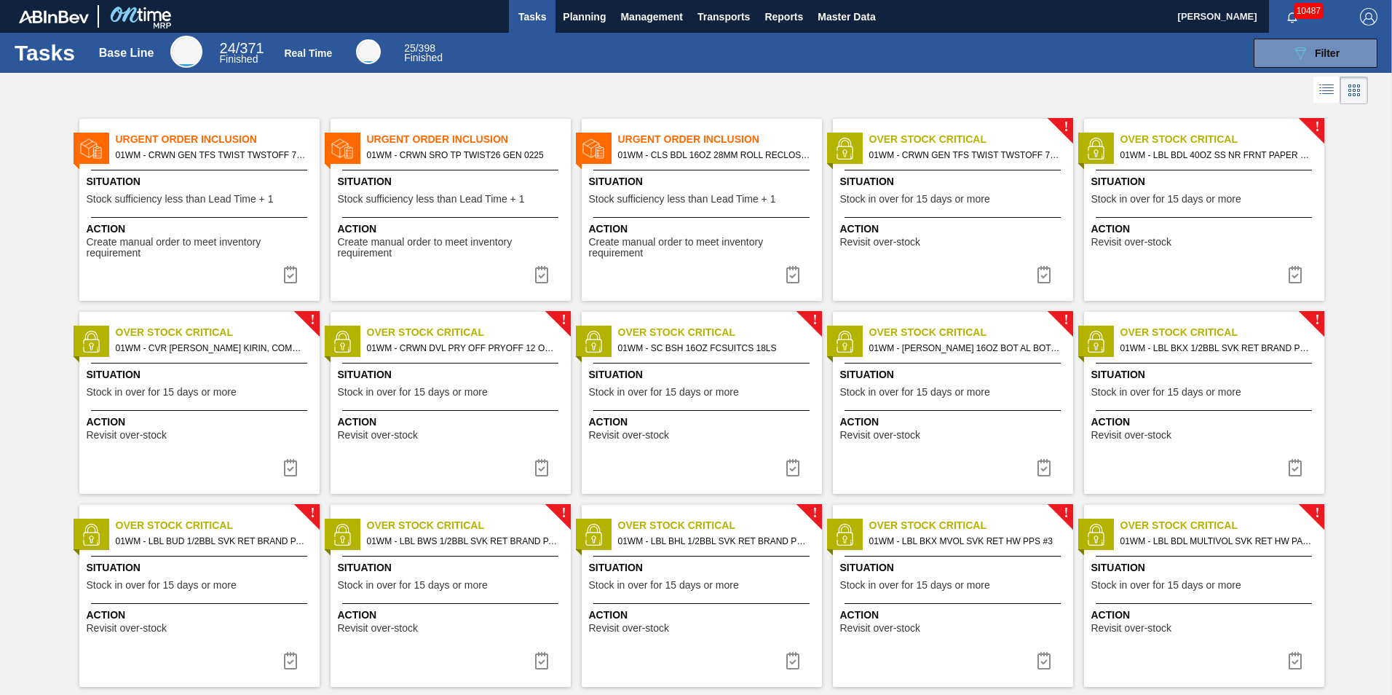
click at [475, 176] on span "Situation" at bounding box center [452, 181] width 229 height 15
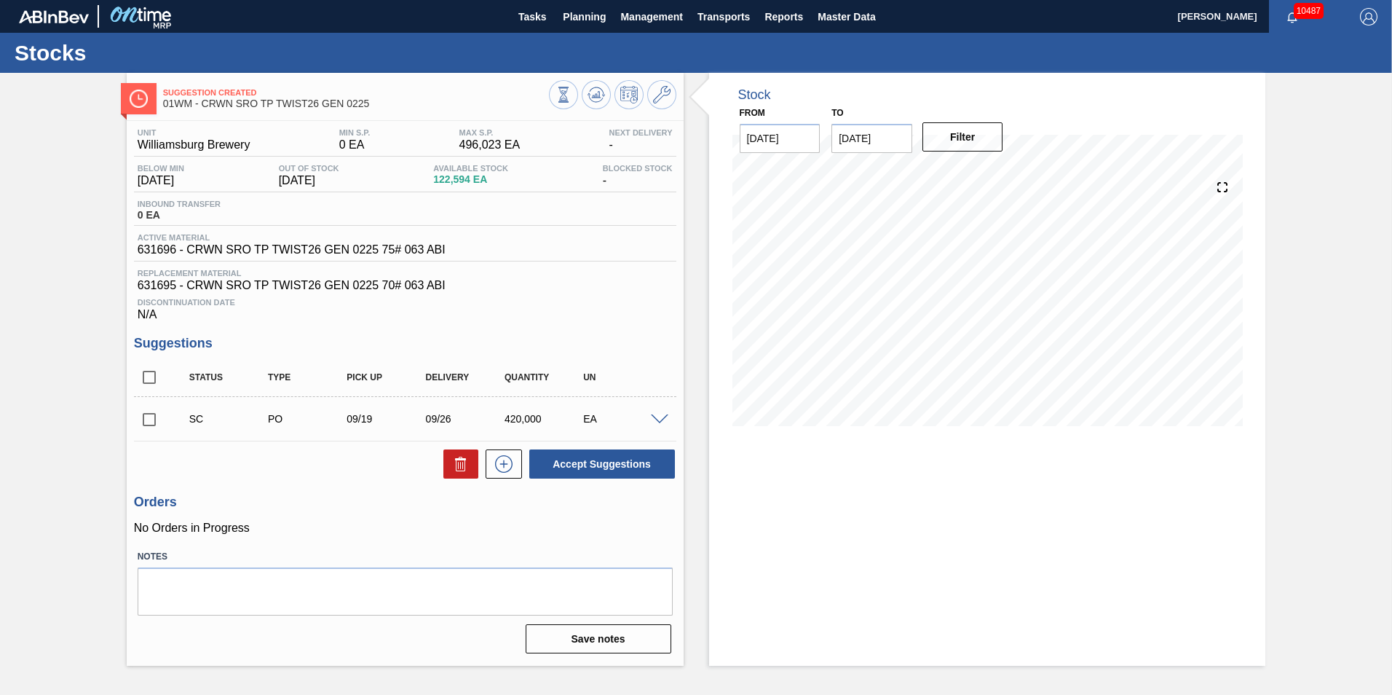
click at [961, 556] on div "Stock From 08/29/2025 to 09/21/2025 Filter 08/31 Stock Projection 122,594 SAP P…" at bounding box center [987, 369] width 557 height 593
click at [150, 423] on input "checkbox" at bounding box center [149, 419] width 31 height 31
click at [563, 469] on button "Accept Suggestions" at bounding box center [602, 463] width 146 height 29
checkbox input "false"
click at [150, 423] on input "checkbox" at bounding box center [149, 419] width 31 height 31
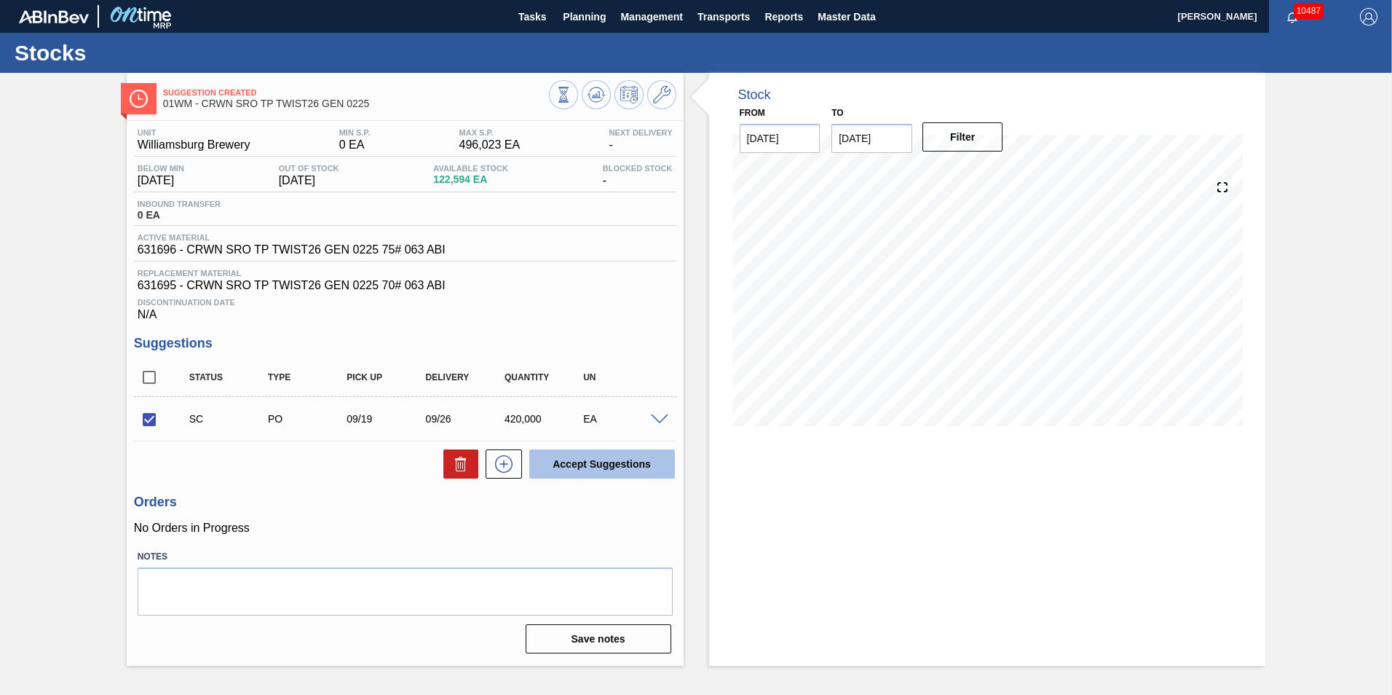
click at [614, 470] on button "Accept Suggestions" at bounding box center [602, 463] width 146 height 29
checkbox input "false"
click at [666, 417] on span at bounding box center [659, 419] width 17 height 11
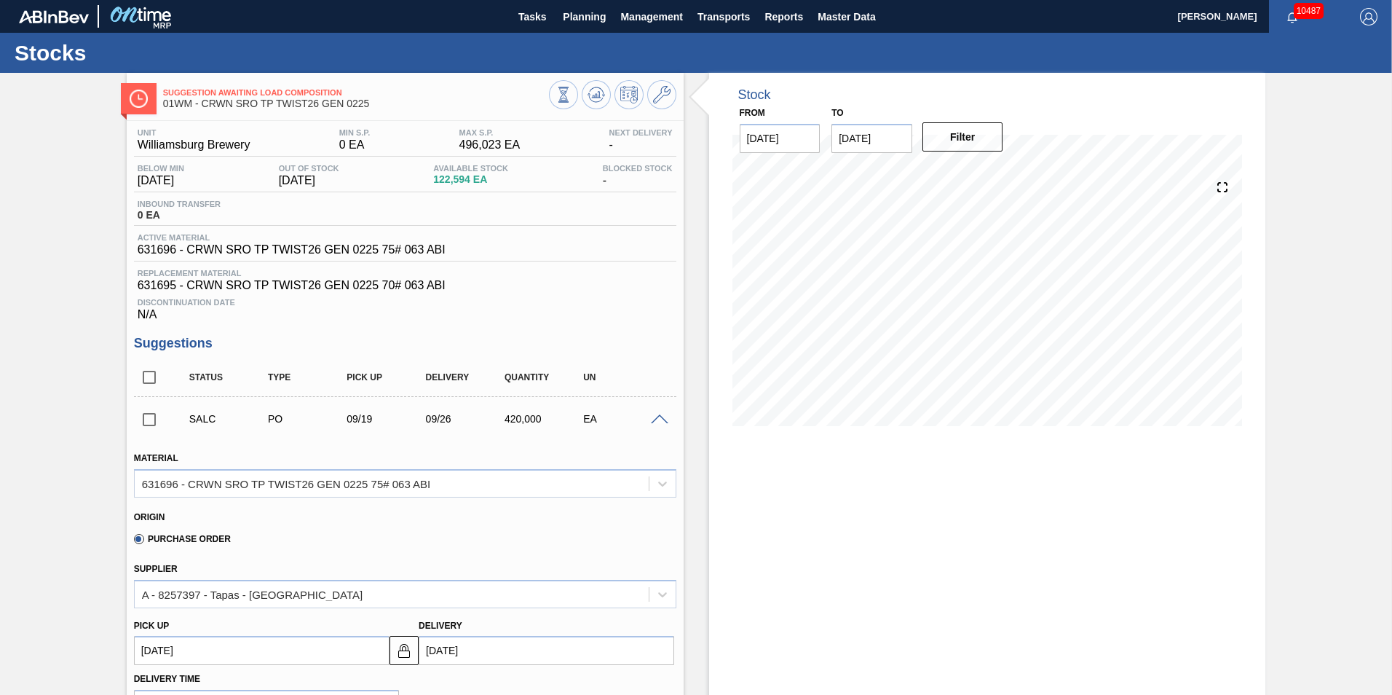
drag, startPoint x: 568, startPoint y: 15, endPoint x: 568, endPoint y: 42, distance: 27.7
click at [568, 15] on span "Planning" at bounding box center [584, 16] width 43 height 17
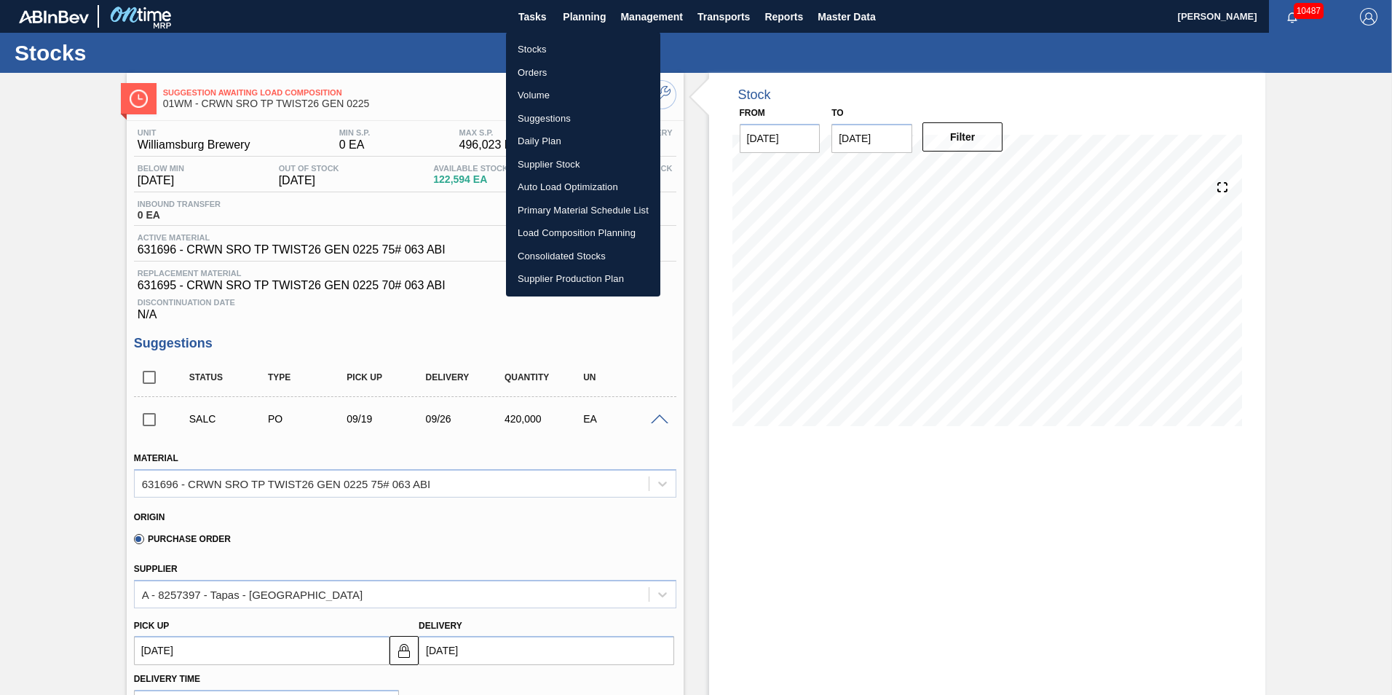
click at [548, 228] on li "Load Composition Planning" at bounding box center [583, 232] width 154 height 23
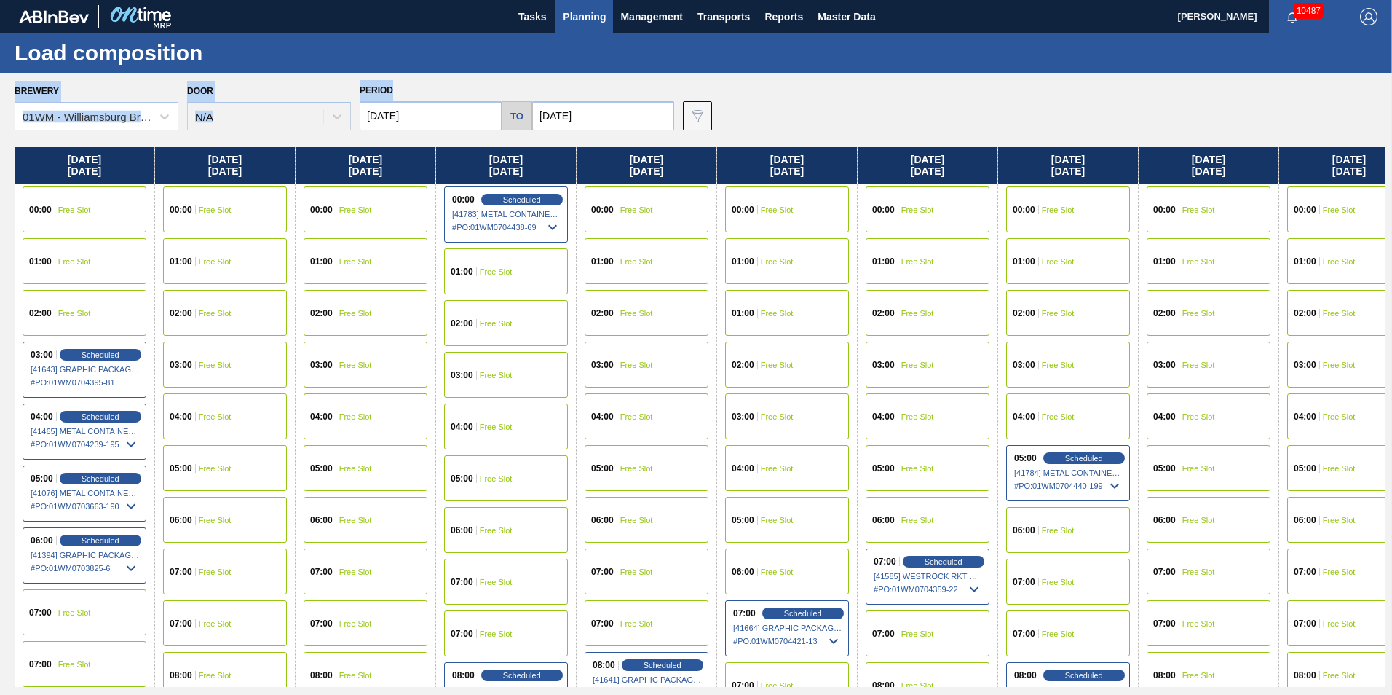
drag, startPoint x: 409, startPoint y: 88, endPoint x: 6, endPoint y: 91, distance: 403.5
click at [6, 91] on div "Brewery 01WM - Williamsburg Brewery Door N/A Period 08/29/2025 to 09/14/2025 Da…" at bounding box center [696, 383] width 1392 height 621
drag, startPoint x: 6, startPoint y: 91, endPoint x: 152, endPoint y: 91, distance: 146.4
click at [152, 91] on div "Brewery 01WM - Williamsburg Brewery" at bounding box center [97, 106] width 164 height 50
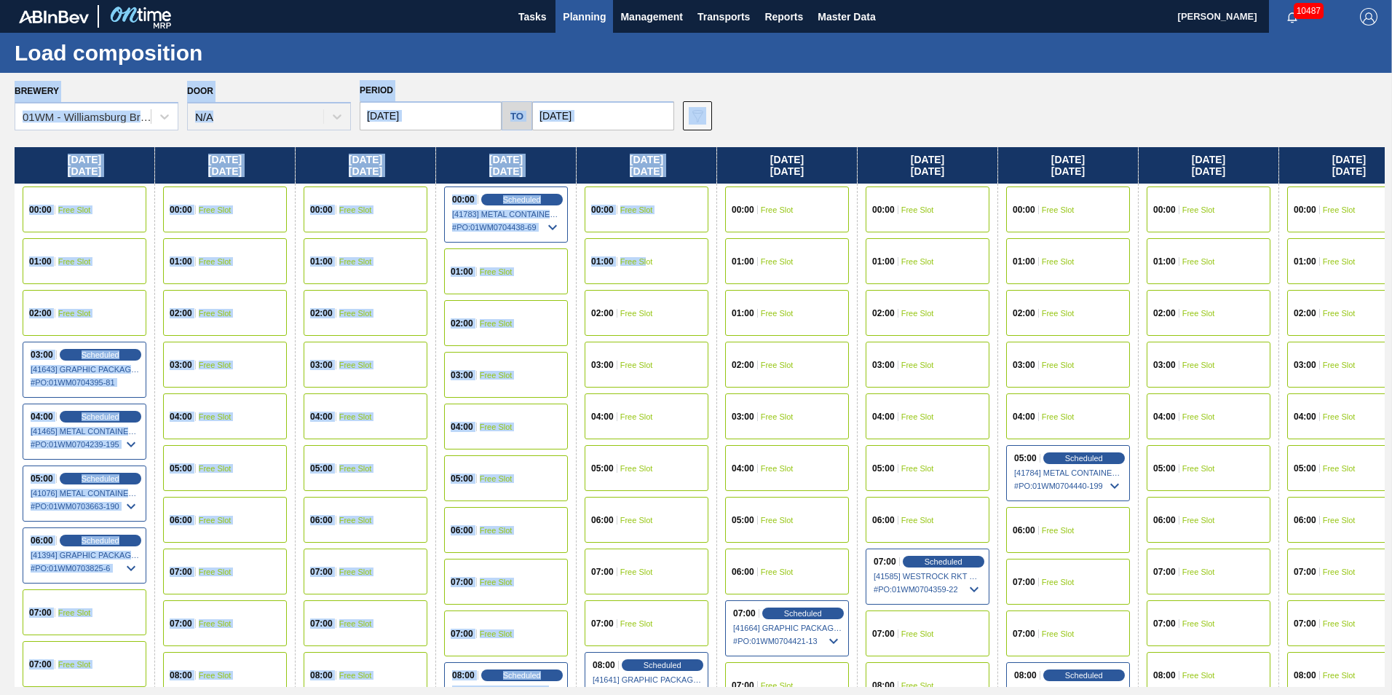
drag, startPoint x: 7, startPoint y: 90, endPoint x: 645, endPoint y: 272, distance: 663.3
click at [645, 272] on div "Brewery 01WM - Williamsburg Brewery Door N/A Period 08/29/2025 to 09/14/2025 Da…" at bounding box center [696, 383] width 1392 height 621
drag, startPoint x: 645, startPoint y: 272, endPoint x: 741, endPoint y: 123, distance: 176.6
click at [741, 124] on div "Brewery 01WM - Williamsburg Brewery Door N/A Period 08/29/2025 to 09/14/2025 Da…" at bounding box center [700, 105] width 1371 height 50
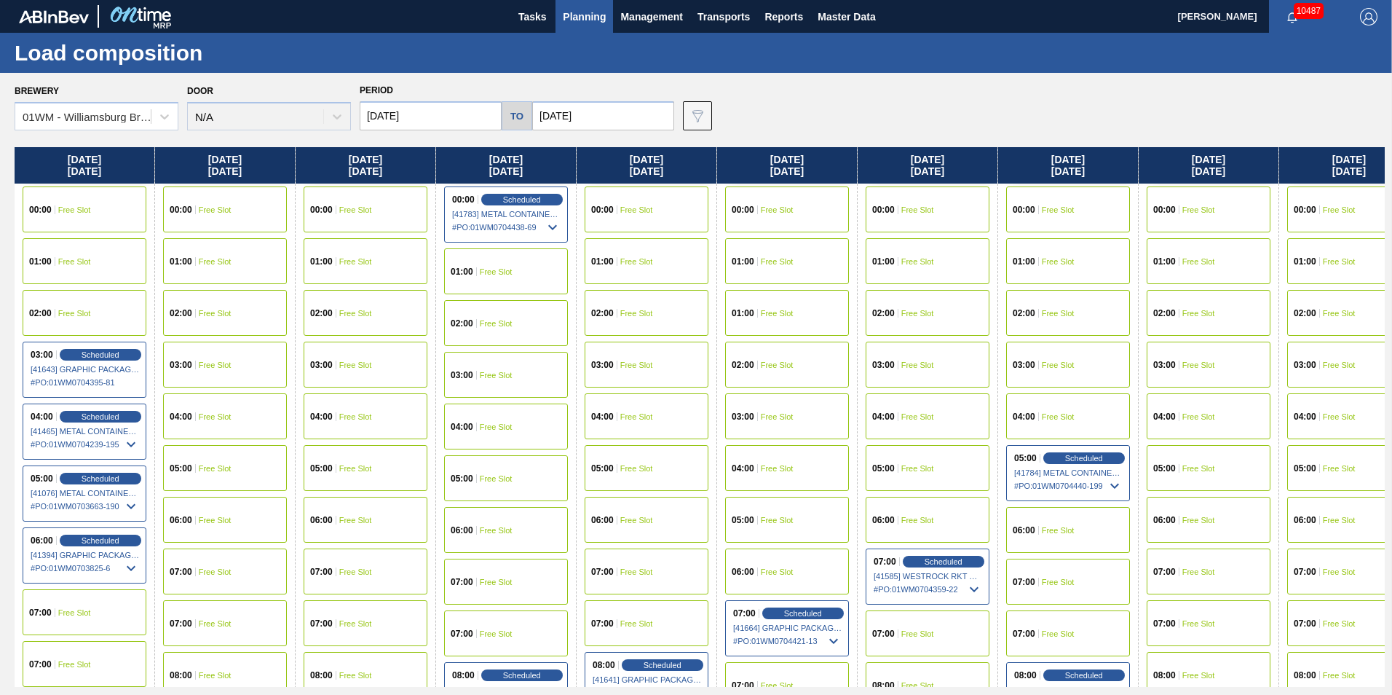
click at [741, 123] on div "Brewery 01WM - Williamsburg Brewery Door N/A Period 08/29/2025 to 09/14/2025 Da…" at bounding box center [700, 105] width 1371 height 50
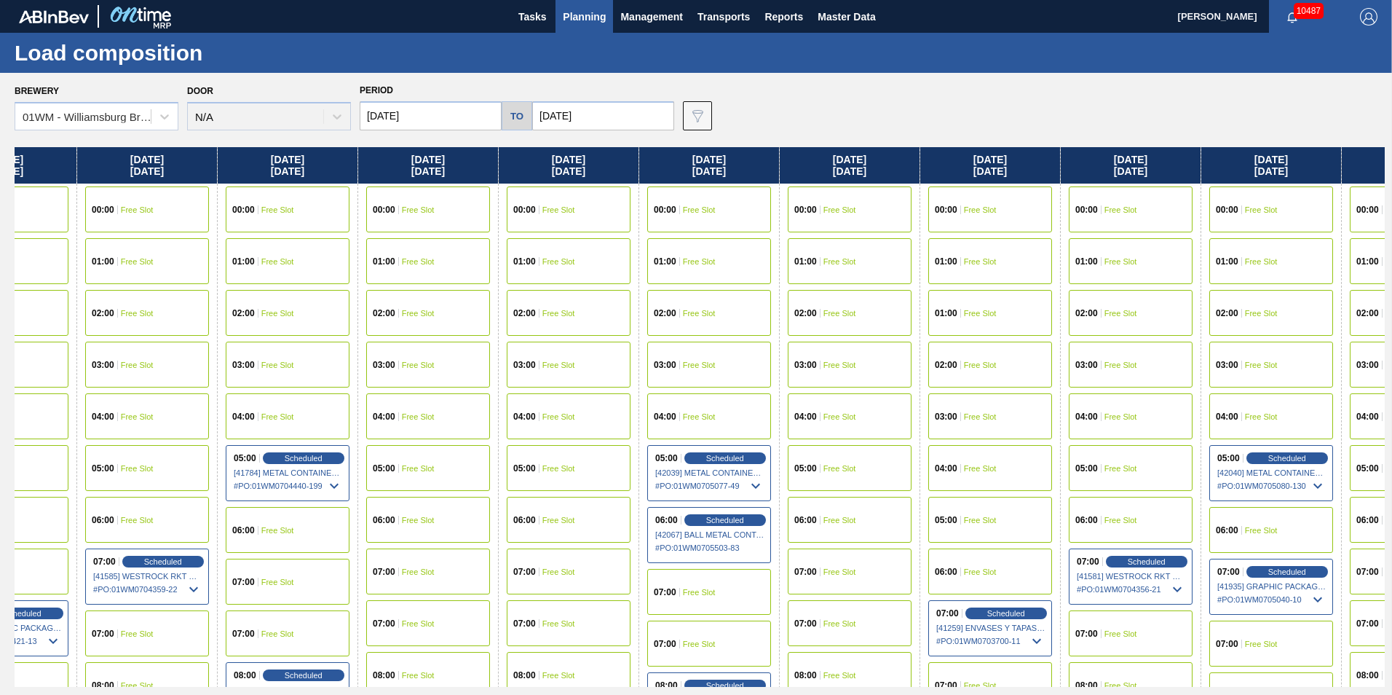
drag, startPoint x: 972, startPoint y: 162, endPoint x: 285, endPoint y: 162, distance: 687.5
click at [283, 164] on div "Friday 08/29/2025 00:00 Free Slot 01:00 Free Slot 02:00 Free Slot 03:00 Schedul…" at bounding box center [700, 417] width 1371 height 540
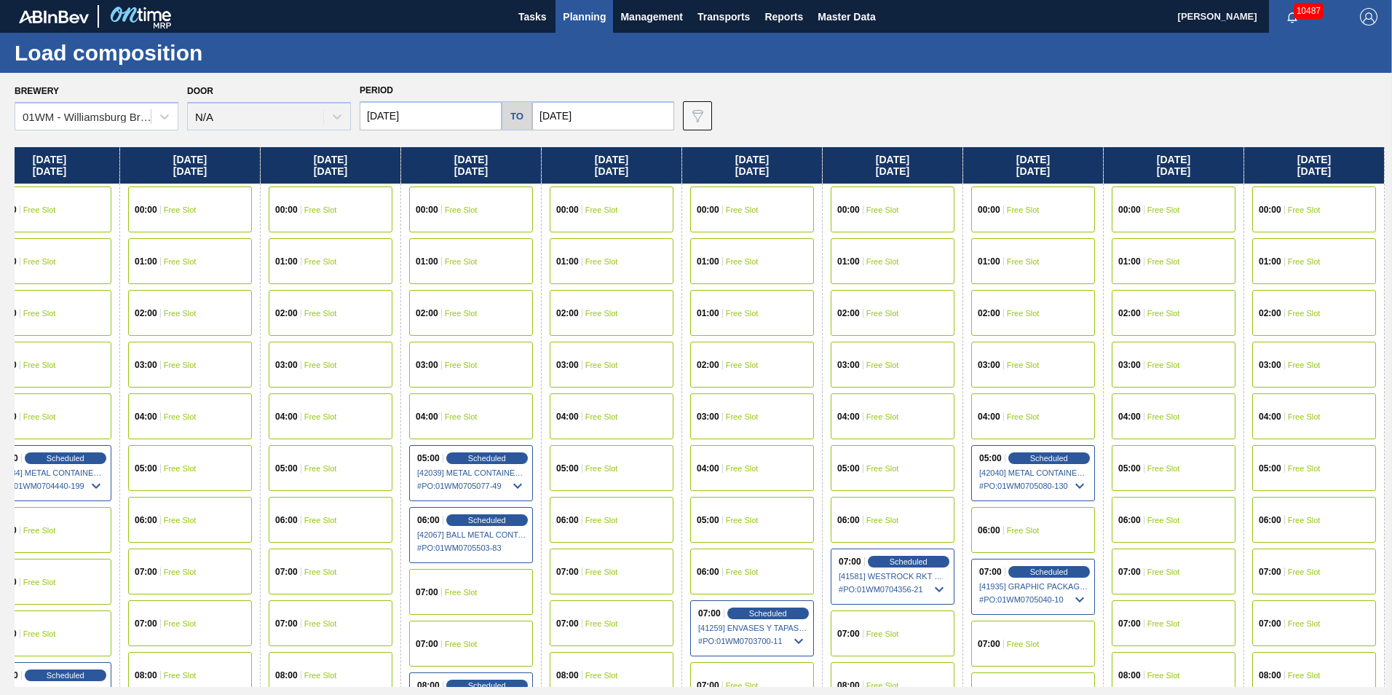
drag, startPoint x: 1122, startPoint y: 159, endPoint x: 622, endPoint y: 158, distance: 499.6
click at [622, 158] on div "Friday 08/29/2025 00:00 Free Slot 01:00 Free Slot 02:00 Free Slot 03:00 Schedul…" at bounding box center [700, 417] width 1371 height 540
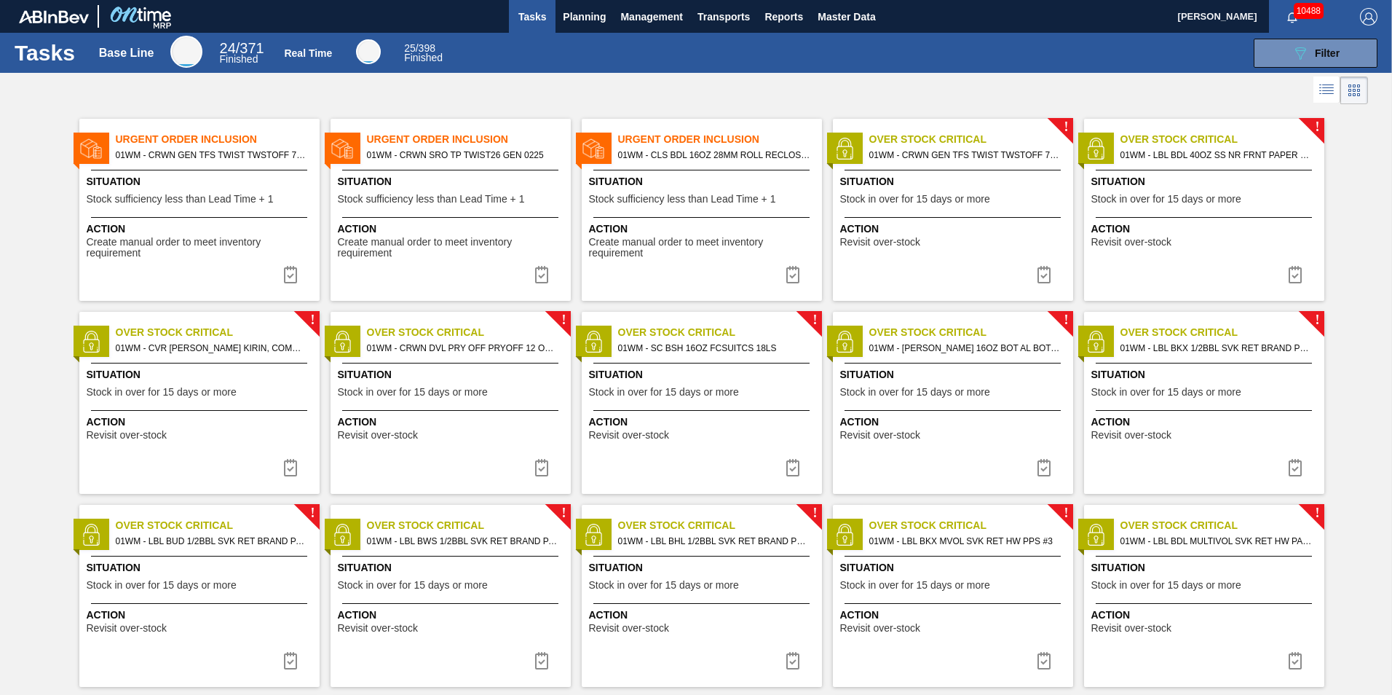
click at [449, 79] on div at bounding box center [696, 90] width 1392 height 35
click at [577, 14] on span "Planning" at bounding box center [584, 16] width 43 height 17
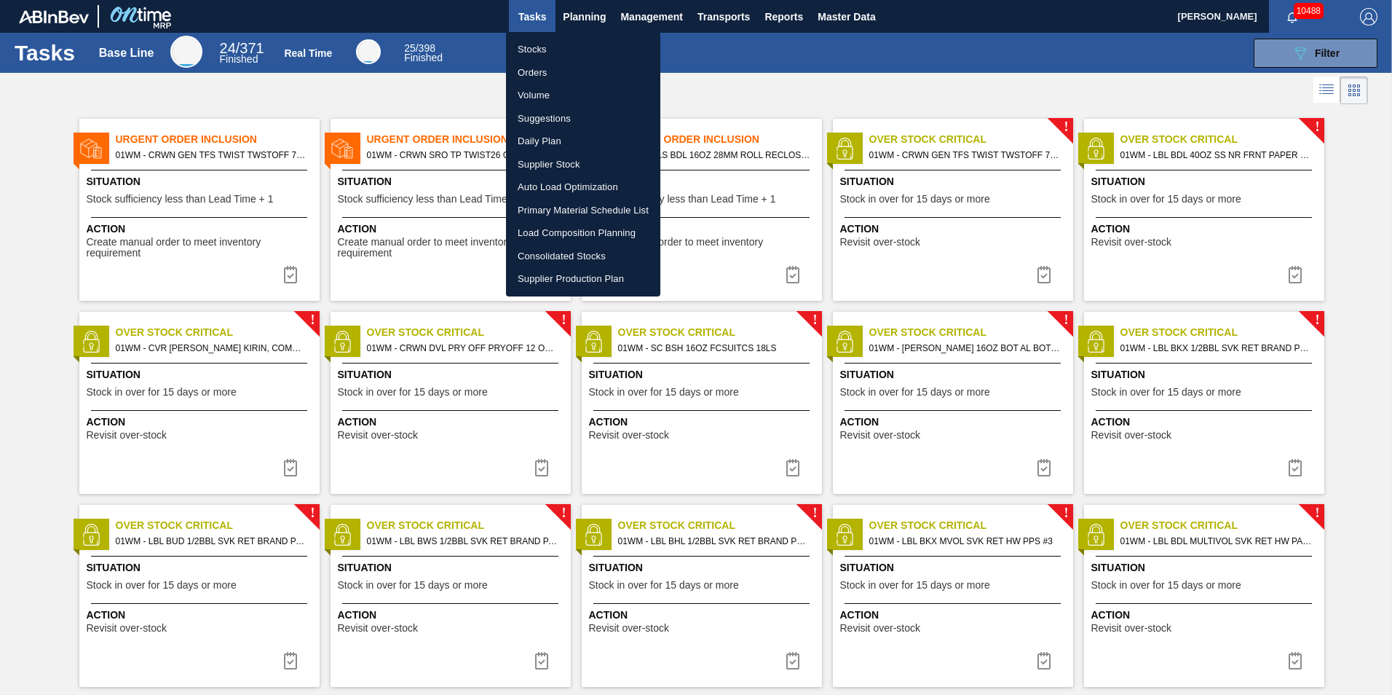
click at [578, 232] on li "Load Composition Planning" at bounding box center [583, 232] width 154 height 23
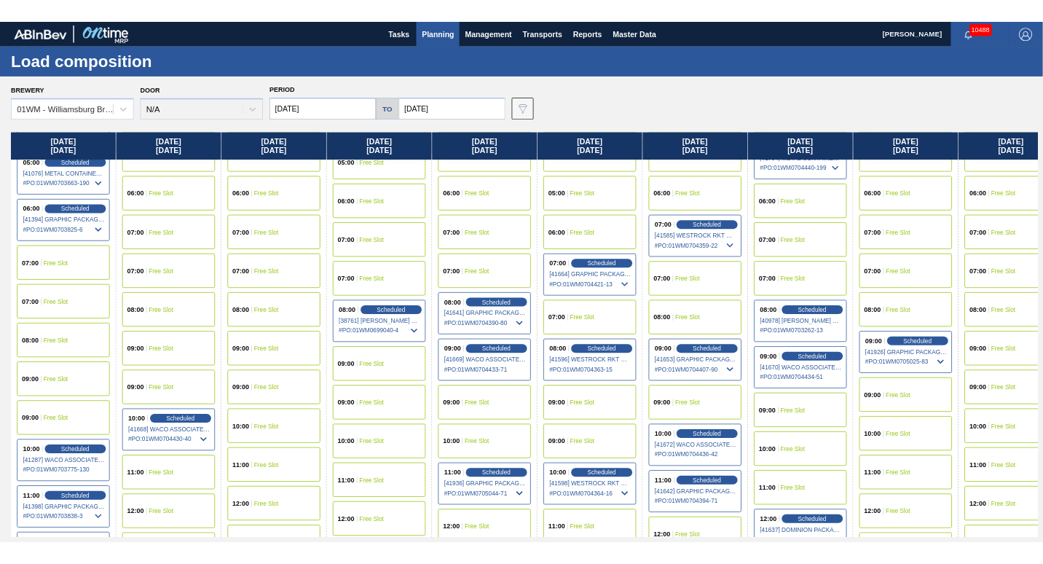
scroll to position [364, 0]
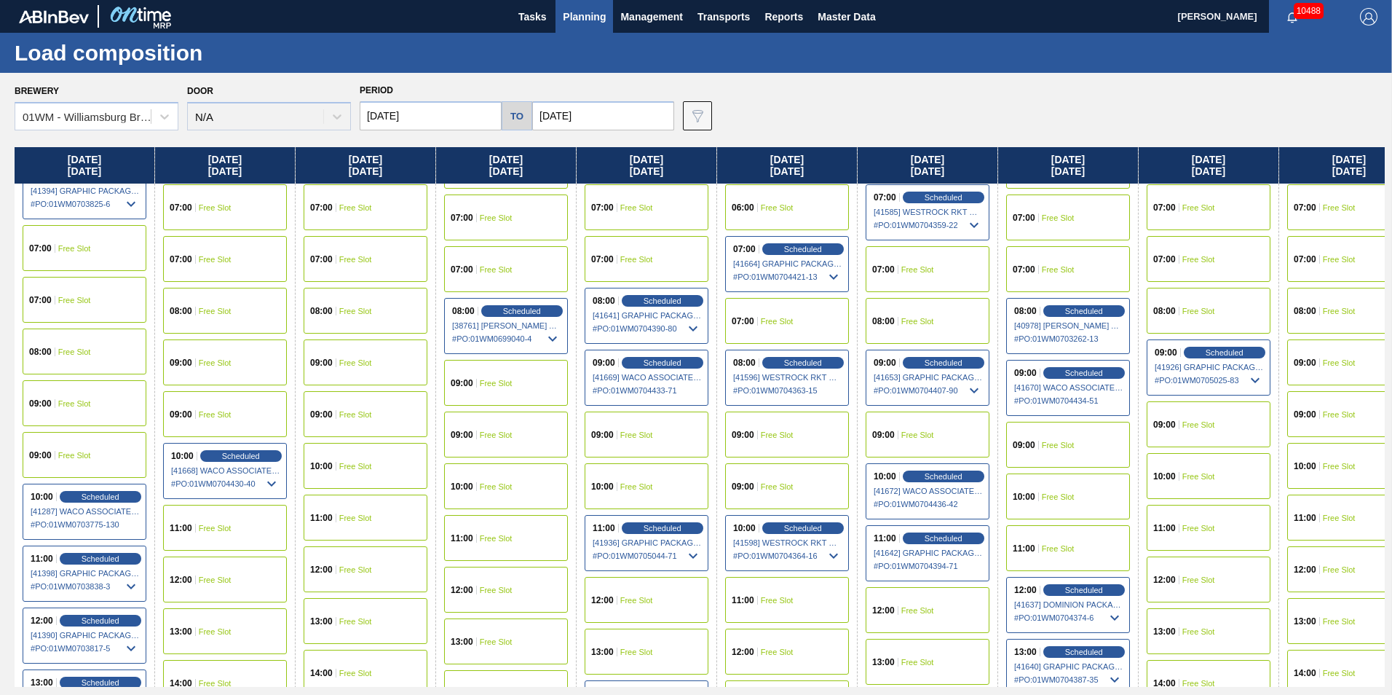
click at [949, 545] on div "11:00 Scheduled [41642] GRAPHIC PACKAGING INTERNATIONA - 0008221069 # PO : 01WM…" at bounding box center [928, 553] width 124 height 56
click at [935, 361] on span "Scheduled" at bounding box center [944, 362] width 42 height 9
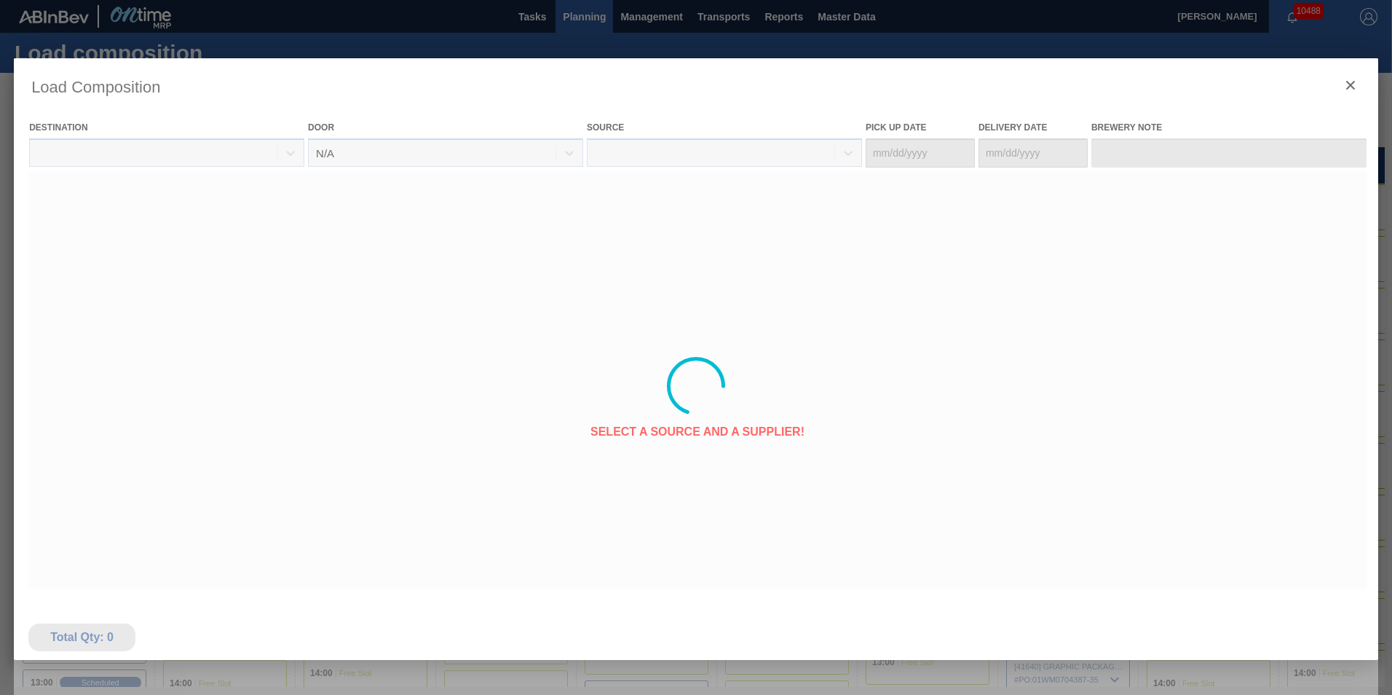
type Date "[DATE]"
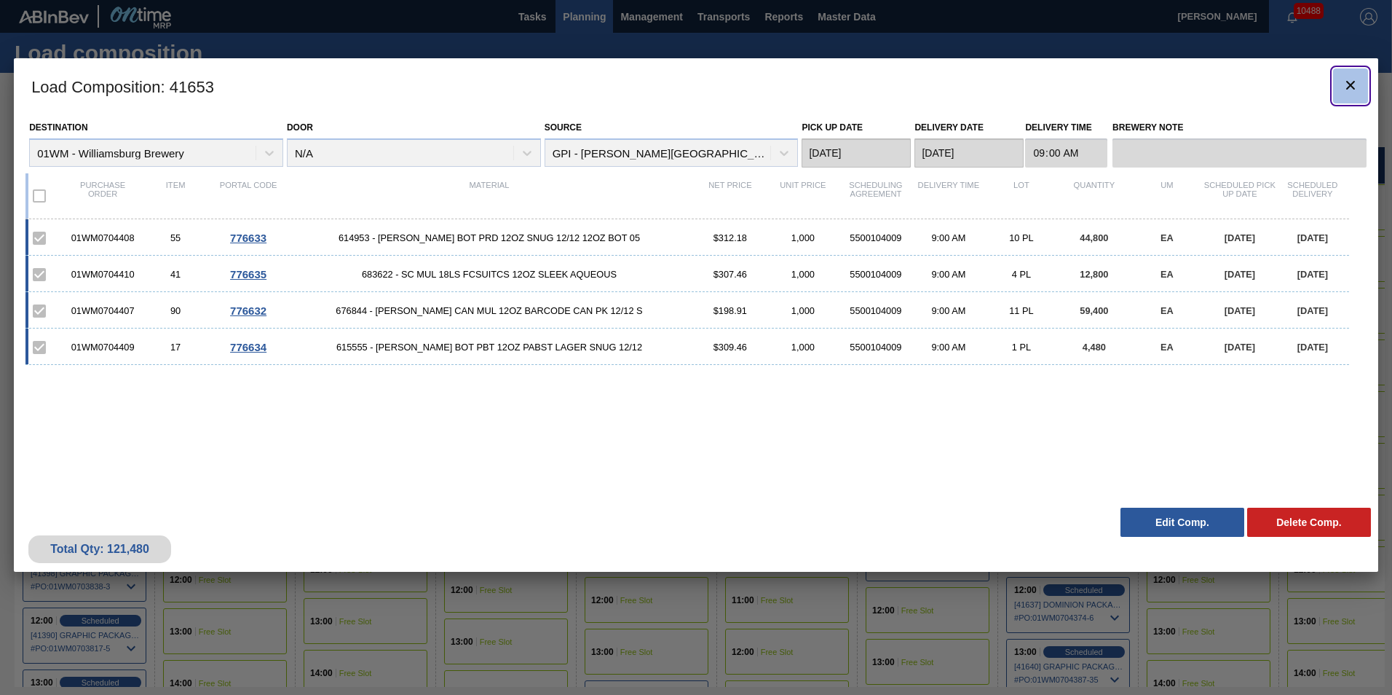
click at [1347, 86] on icon "botão de ícone" at bounding box center [1350, 84] width 17 height 17
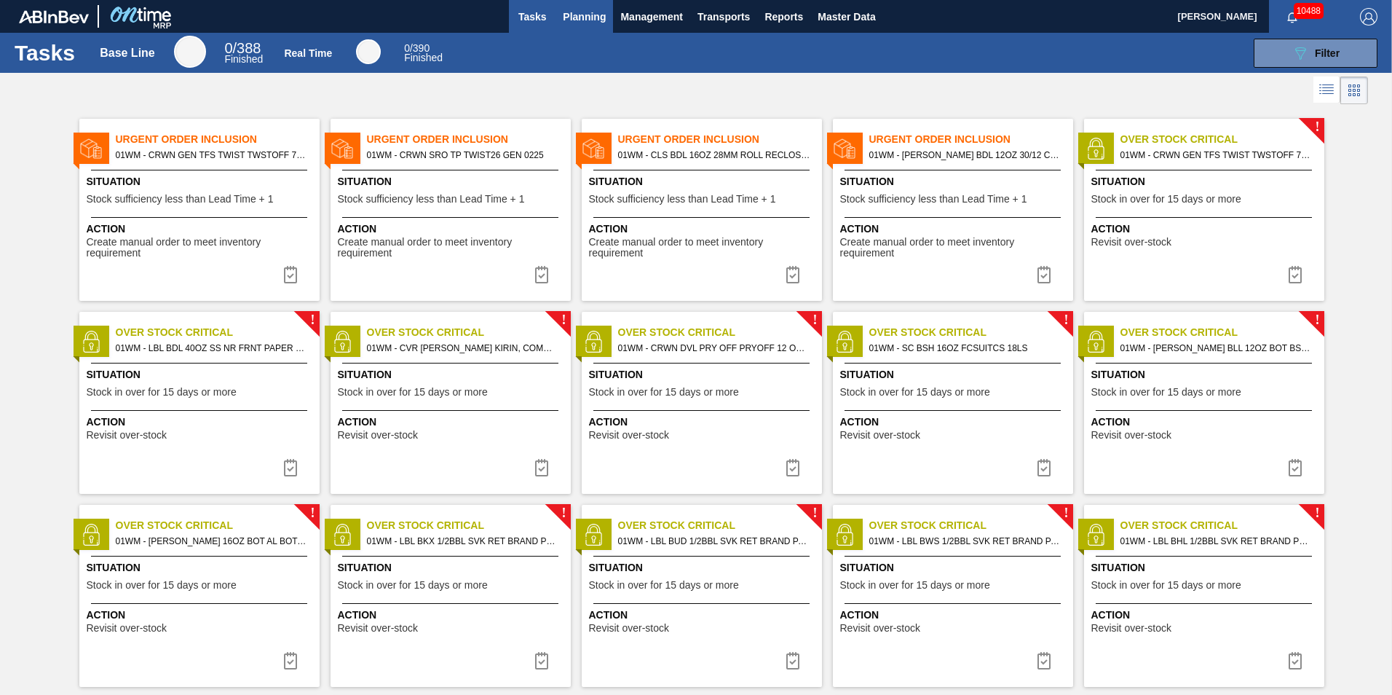
click at [570, 18] on span "Planning" at bounding box center [584, 16] width 43 height 17
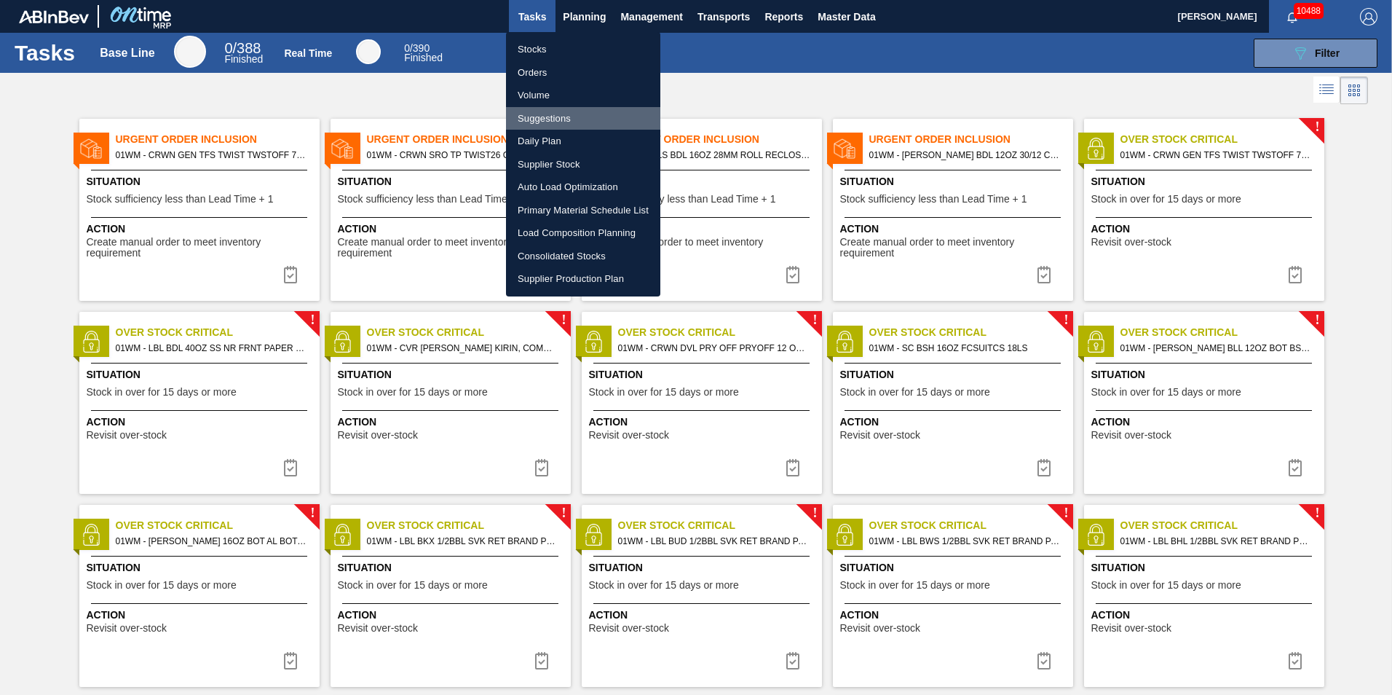
click at [556, 109] on li "Suggestions" at bounding box center [583, 118] width 154 height 23
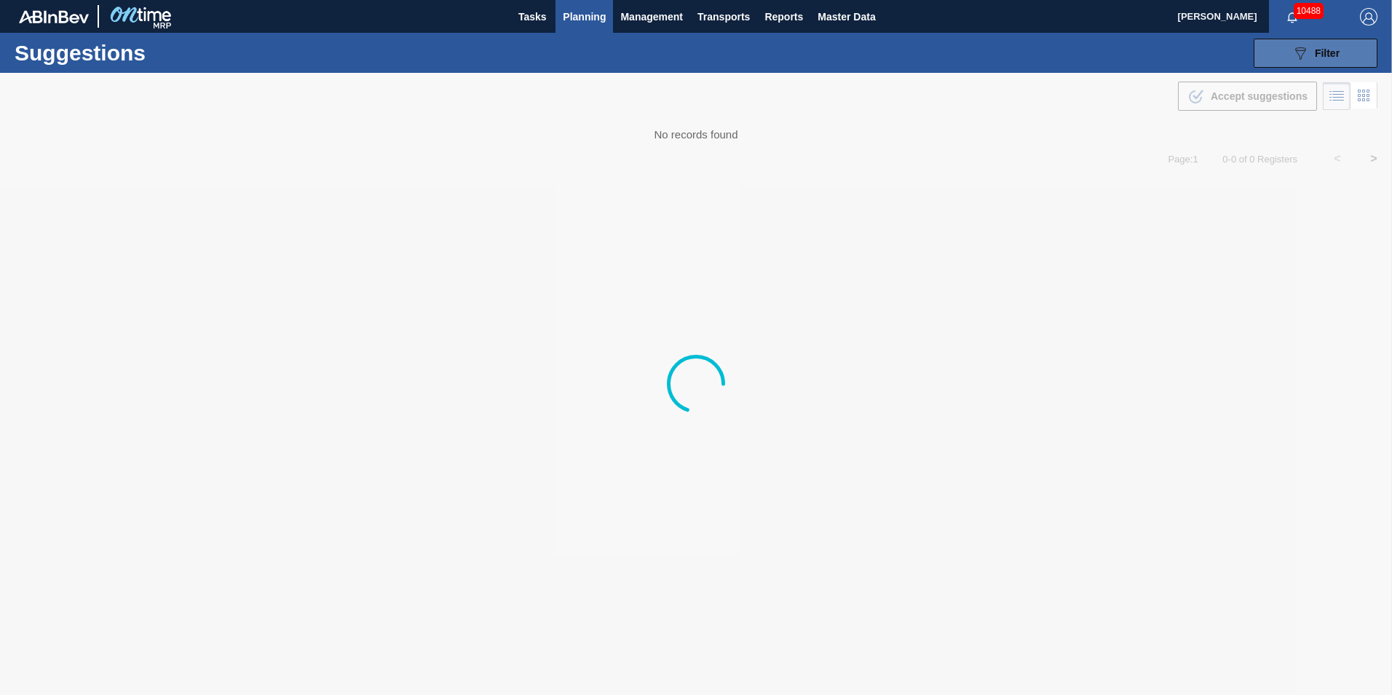
click at [1275, 43] on button "089F7B8B-B2A5-4AFE-B5C0-19BA573D28AC Filter" at bounding box center [1316, 53] width 124 height 29
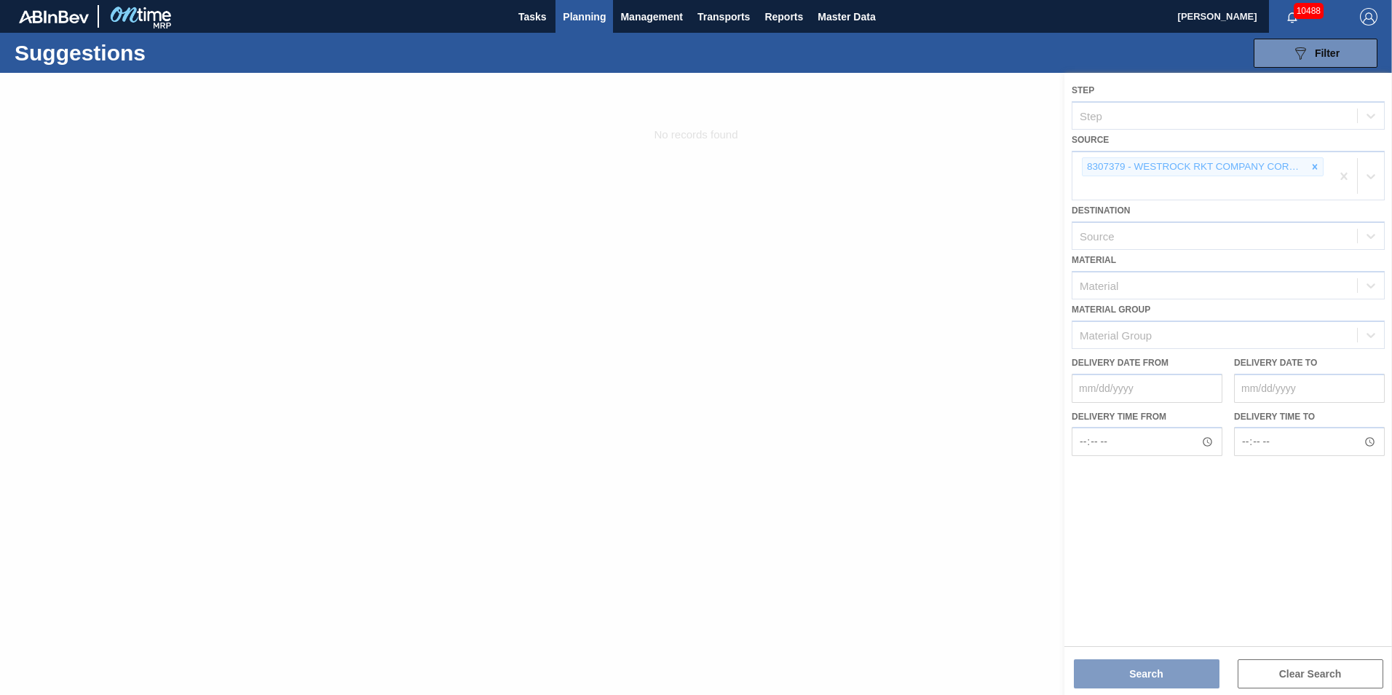
click at [1332, 164] on div at bounding box center [696, 384] width 1392 height 622
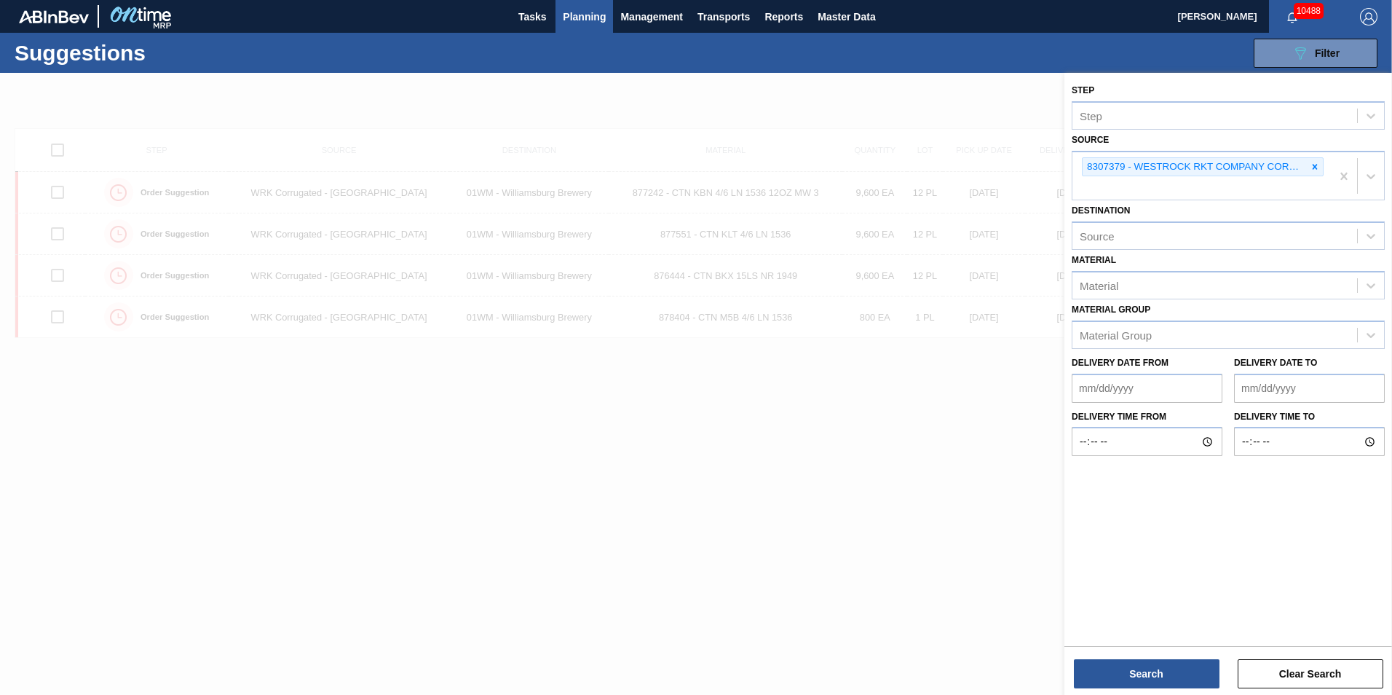
click at [1319, 168] on icon at bounding box center [1315, 167] width 10 height 10
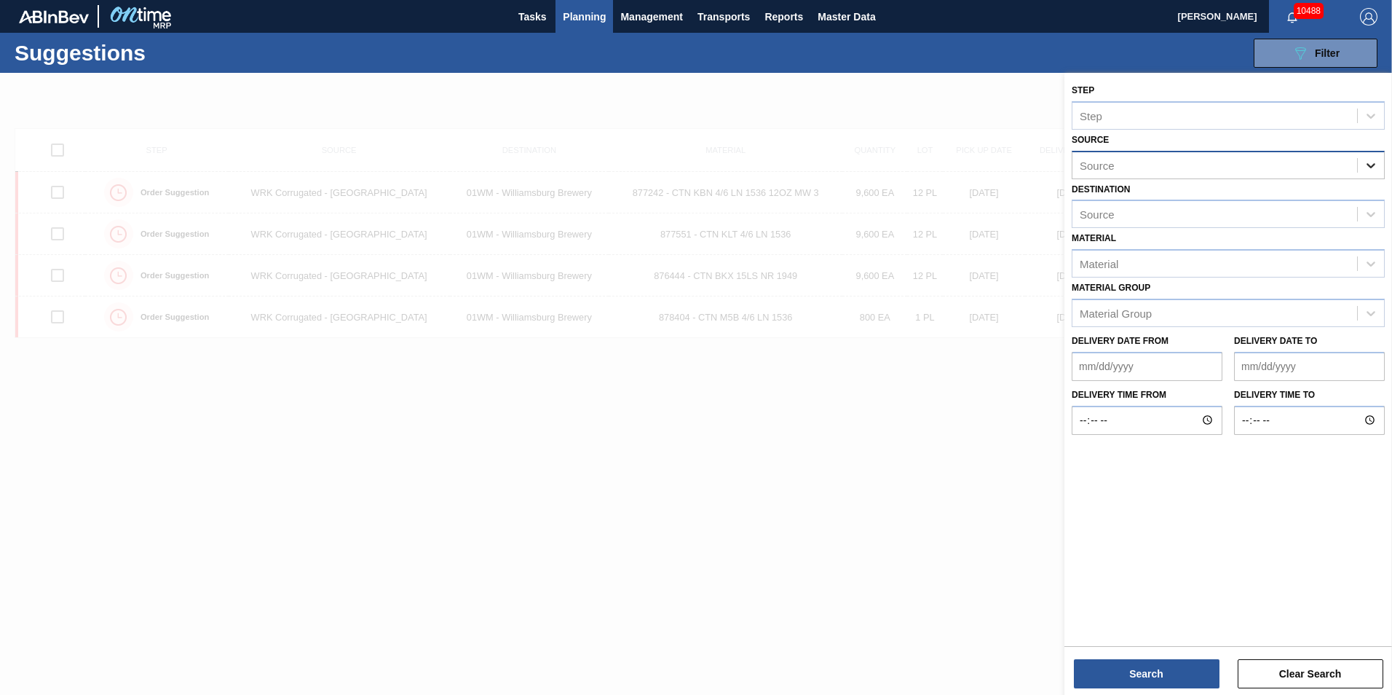
click at [1371, 168] on icon at bounding box center [1371, 165] width 9 height 5
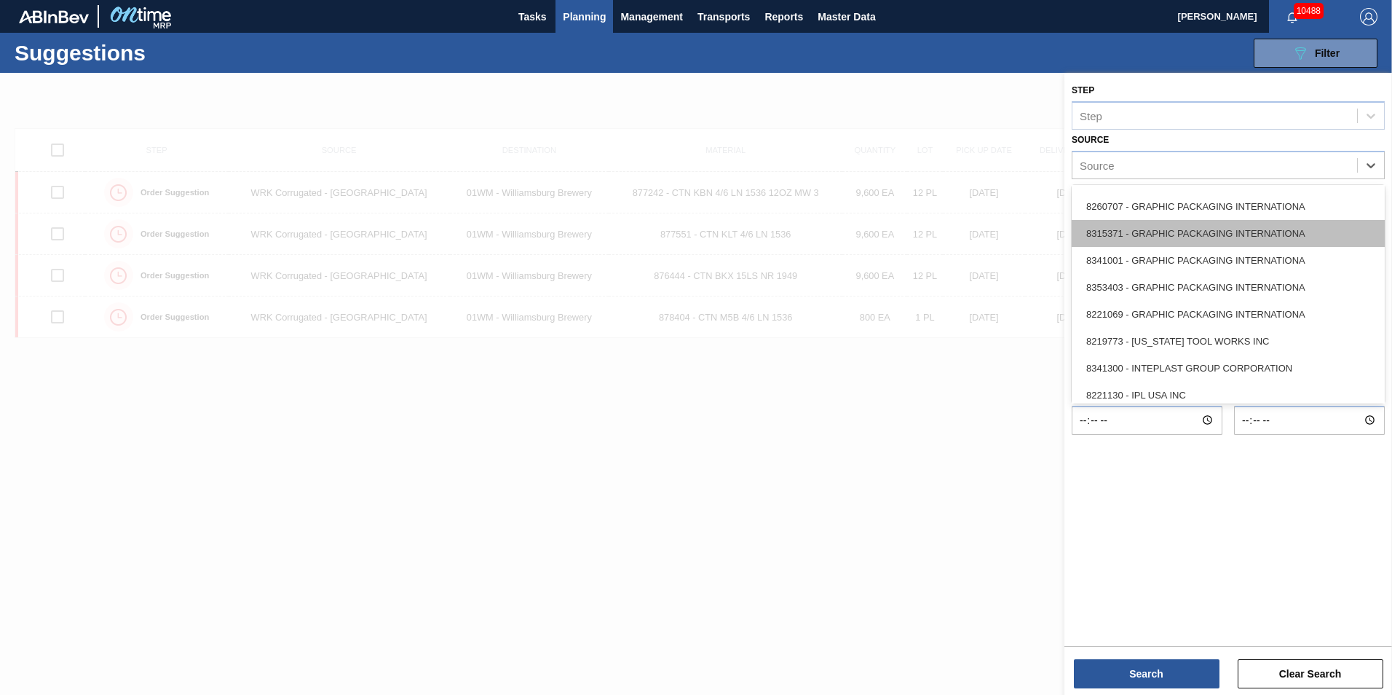
scroll to position [218, 0]
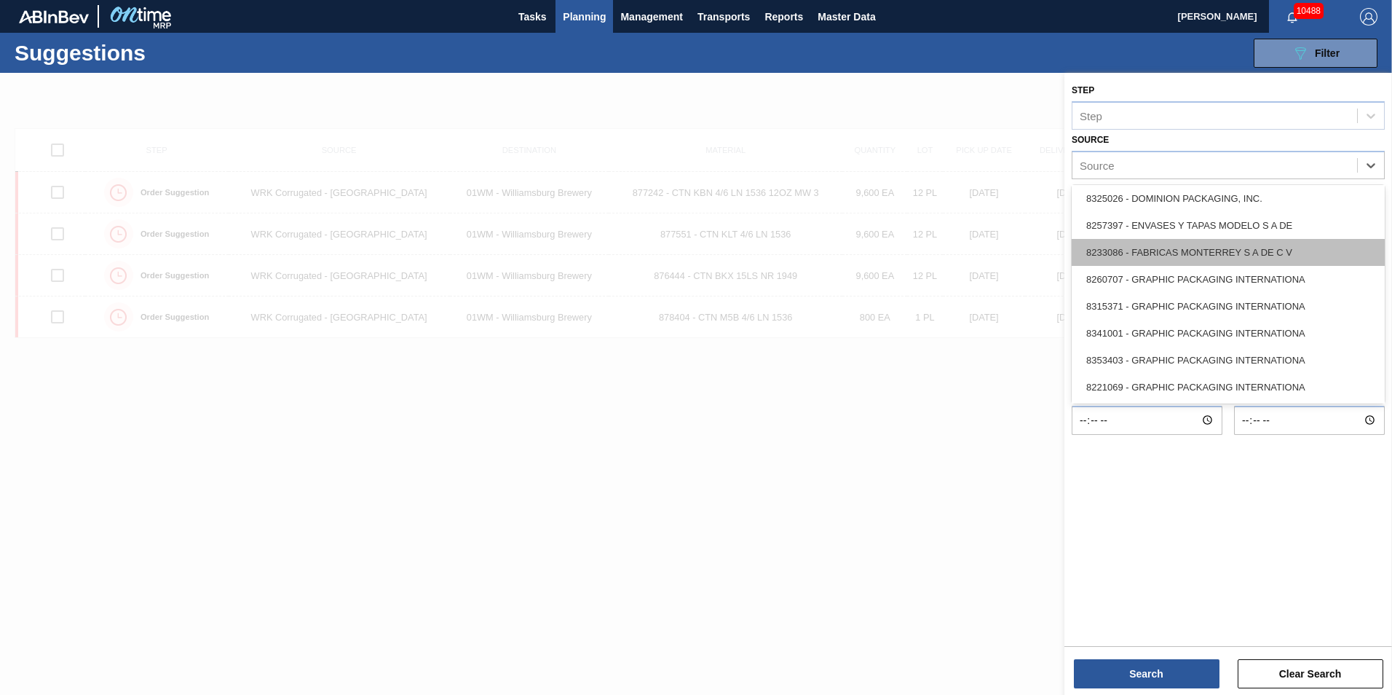
click at [1237, 253] on div "8233086 - FABRICAS MONTERREY S A DE C V" at bounding box center [1228, 252] width 313 height 27
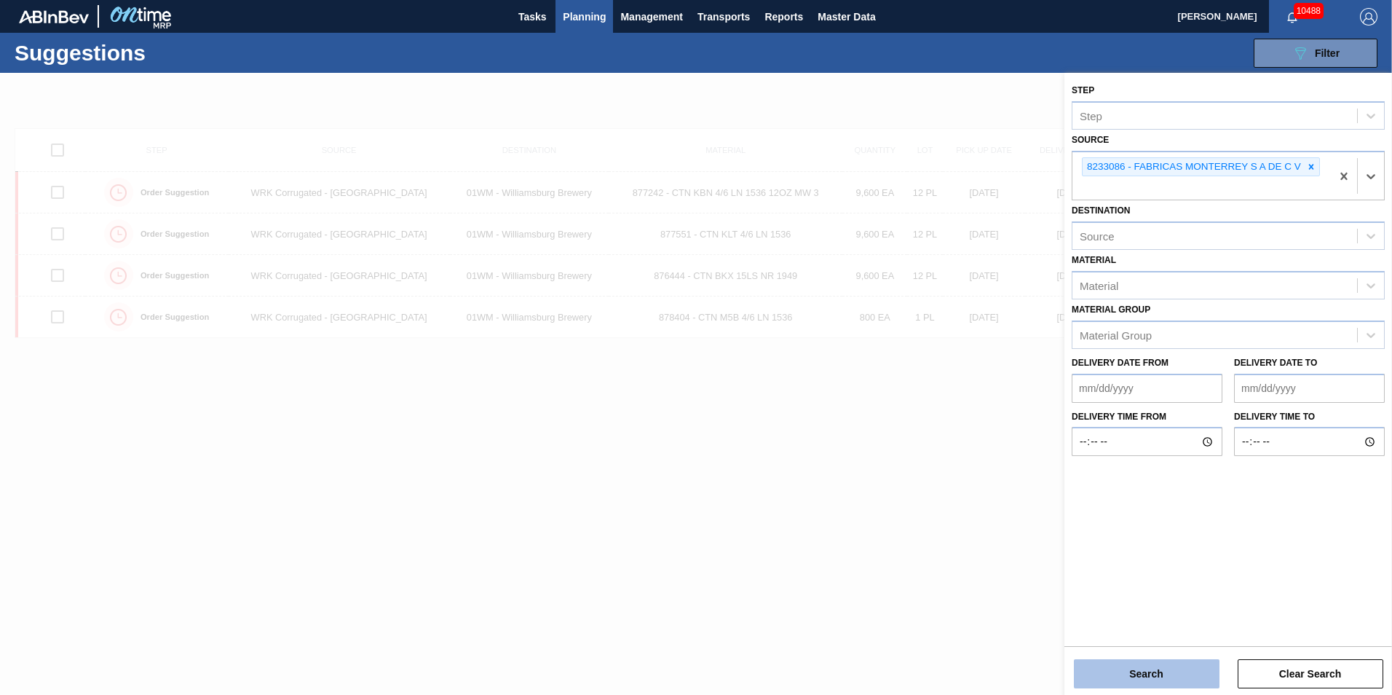
click at [1159, 682] on button "Search" at bounding box center [1147, 673] width 146 height 29
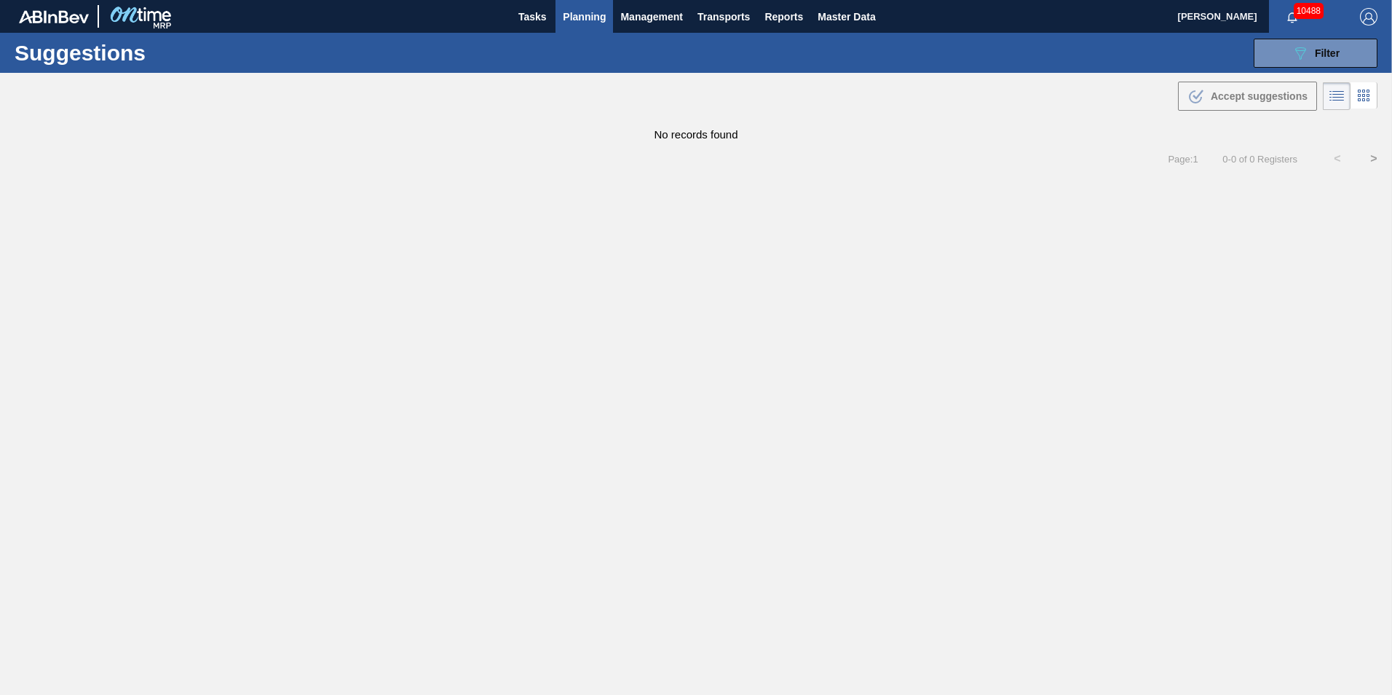
click at [688, 261] on main "Tasks Planning Management Transports Reports Master Data Vincent Geritano 10488…" at bounding box center [696, 347] width 1392 height 695
click at [1041, 159] on div "Page : 1 0 - 0 of 0 Registers < >" at bounding box center [696, 159] width 1392 height 36
click at [594, 23] on span "Planning" at bounding box center [584, 16] width 43 height 17
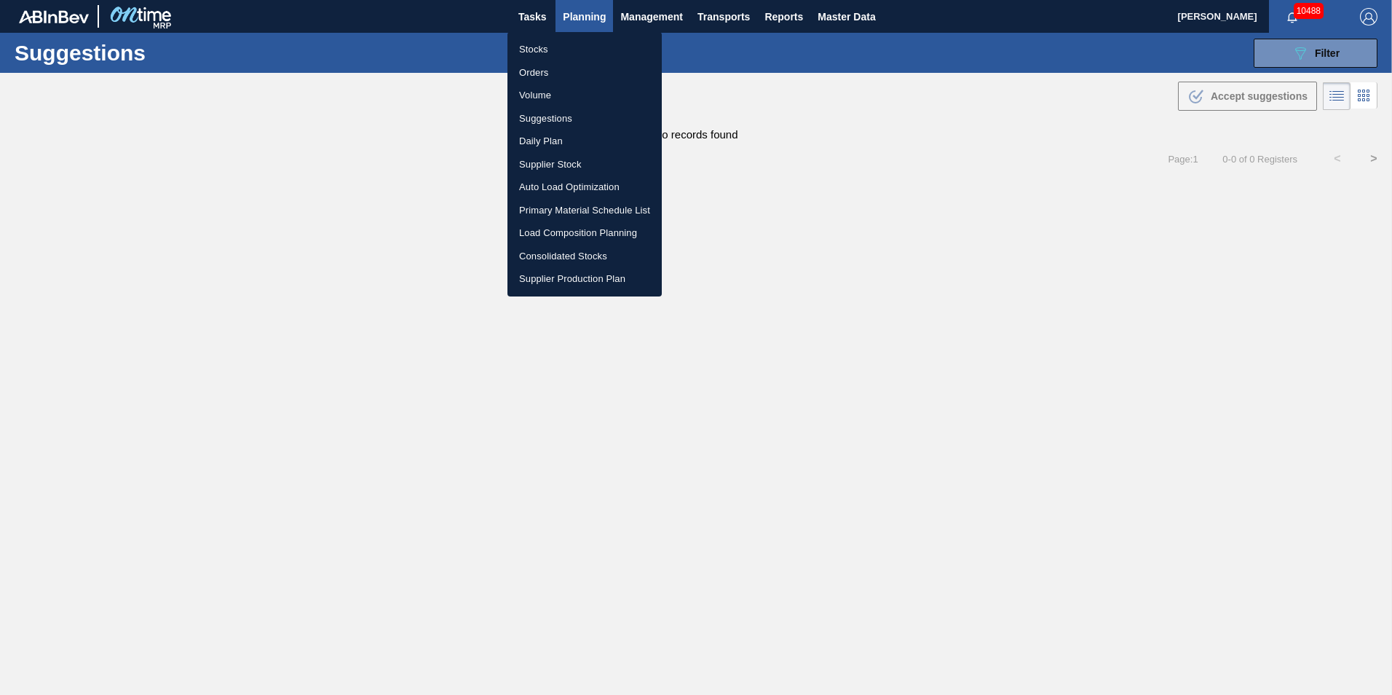
drag, startPoint x: 534, startPoint y: 121, endPoint x: 504, endPoint y: 130, distance: 31.1
click at [534, 121] on li "Suggestions" at bounding box center [585, 118] width 154 height 23
